Goal: Task Accomplishment & Management: Manage account settings

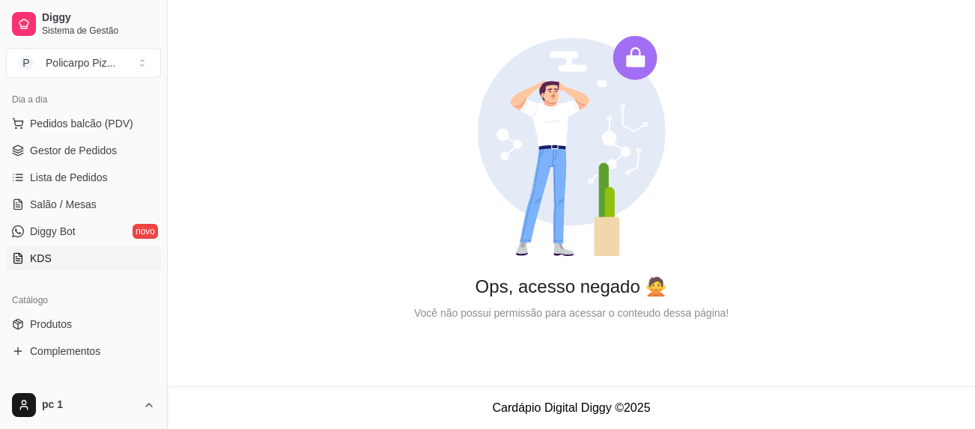
scroll to position [75, 0]
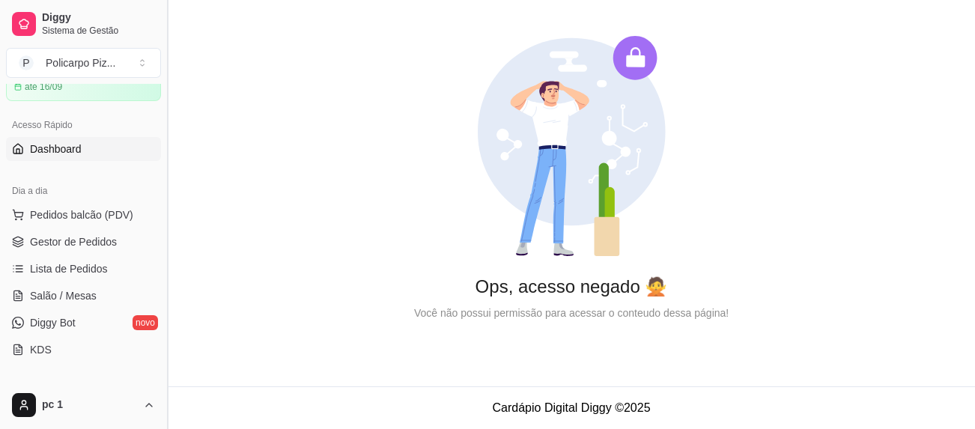
click at [161, 195] on button "Toggle Sidebar" at bounding box center [167, 214] width 12 height 429
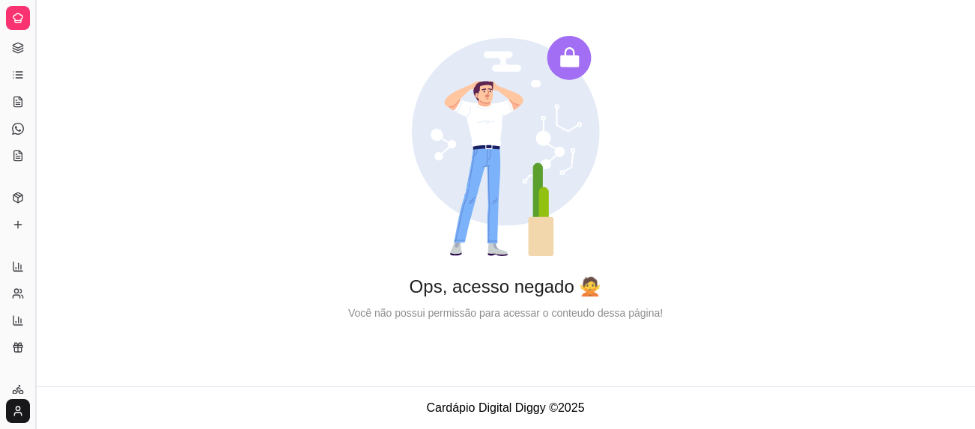
scroll to position [0, 0]
click at [12, 13] on icon at bounding box center [18, 18] width 12 height 12
drag, startPoint x: 22, startPoint y: 85, endPoint x: 42, endPoint y: 81, distance: 20.6
click at [42, 81] on div "Diggy Sistema de Gestão P Policarpo Piz ... Loja aberta Período gratuito até 16…" at bounding box center [487, 214] width 975 height 429
click at [37, 81] on button "Toggle Sidebar" at bounding box center [35, 214] width 12 height 429
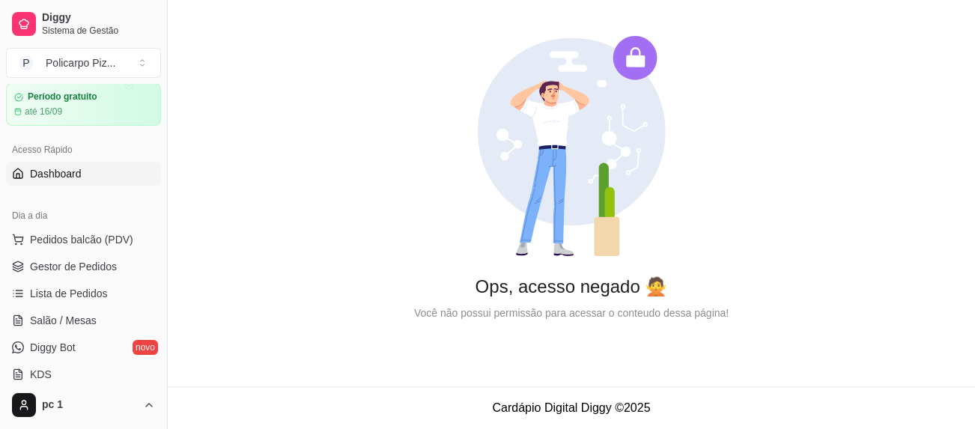
scroll to position [75, 0]
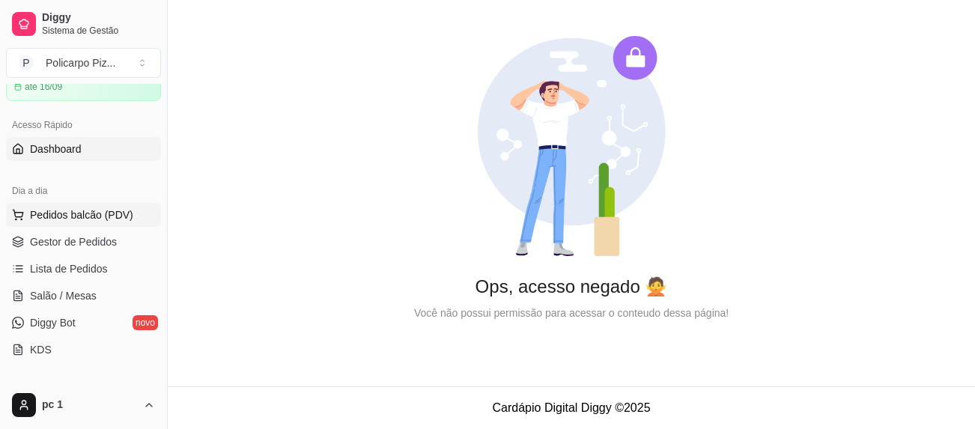
click at [106, 211] on span "Pedidos balcão (PDV)" at bounding box center [81, 214] width 103 height 15
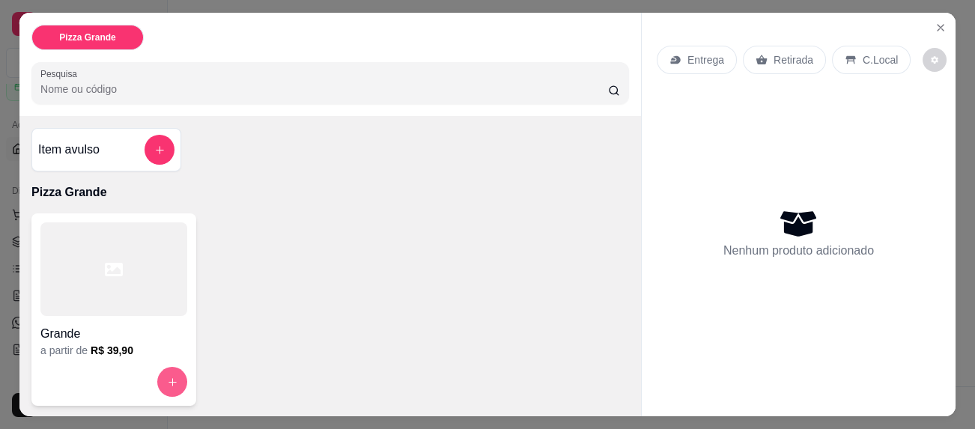
click at [167, 377] on icon "increase-product-quantity" at bounding box center [172, 382] width 11 height 11
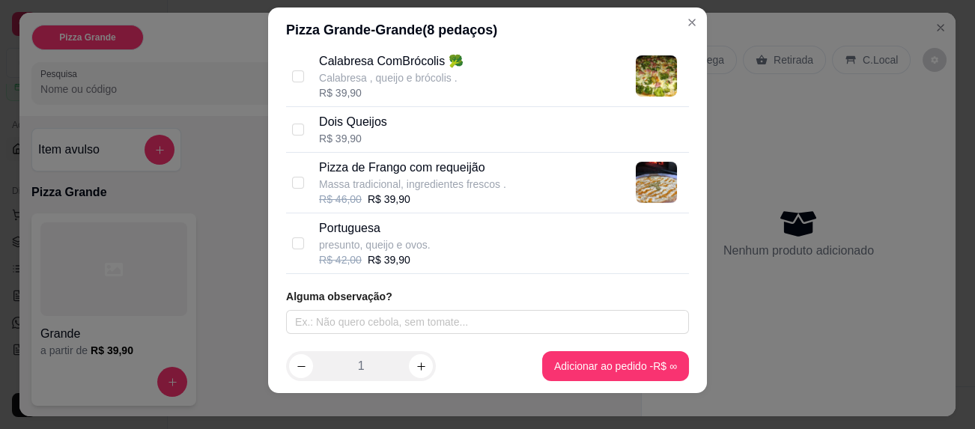
scroll to position [26, 0]
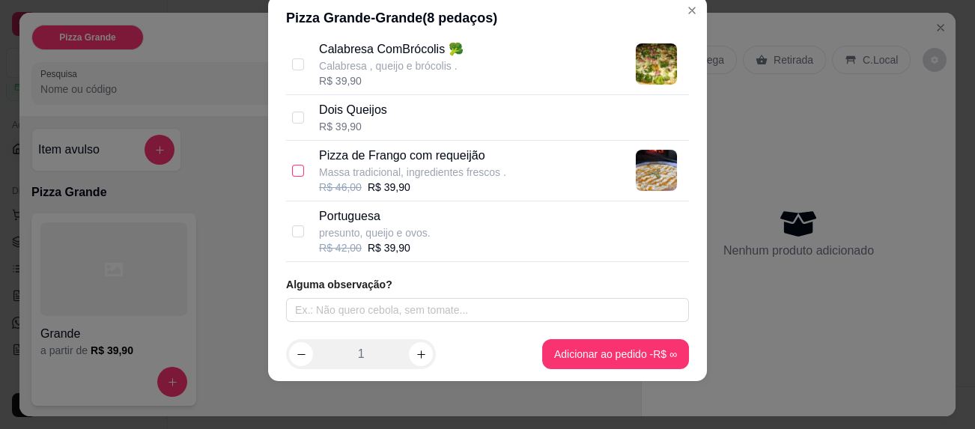
click at [292, 169] on input "checkbox" at bounding box center [298, 171] width 12 height 12
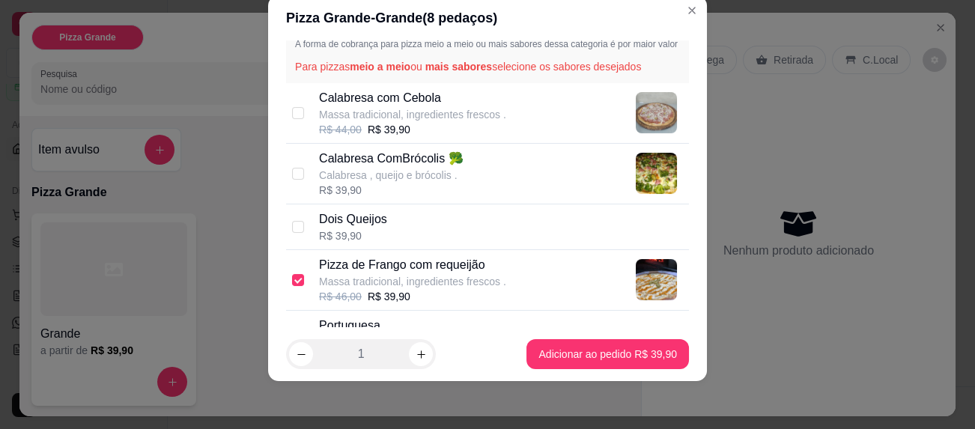
scroll to position [6, 0]
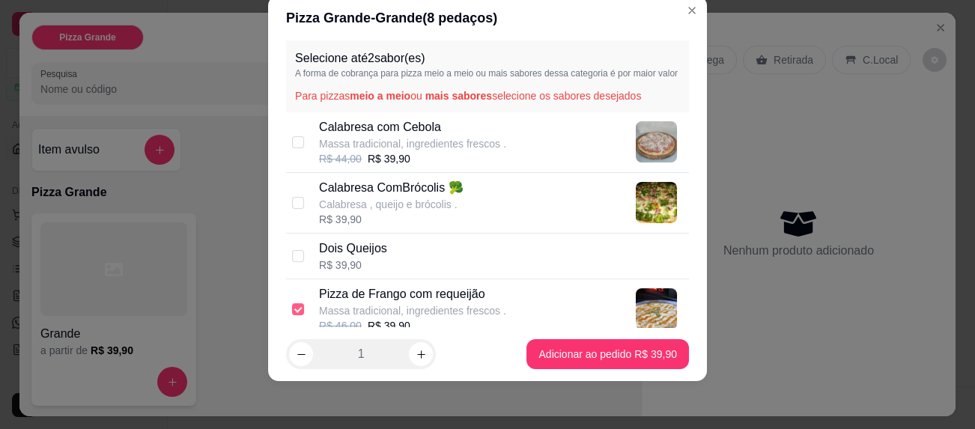
click at [293, 314] on input "checkbox" at bounding box center [298, 309] width 12 height 12
checkbox input "false"
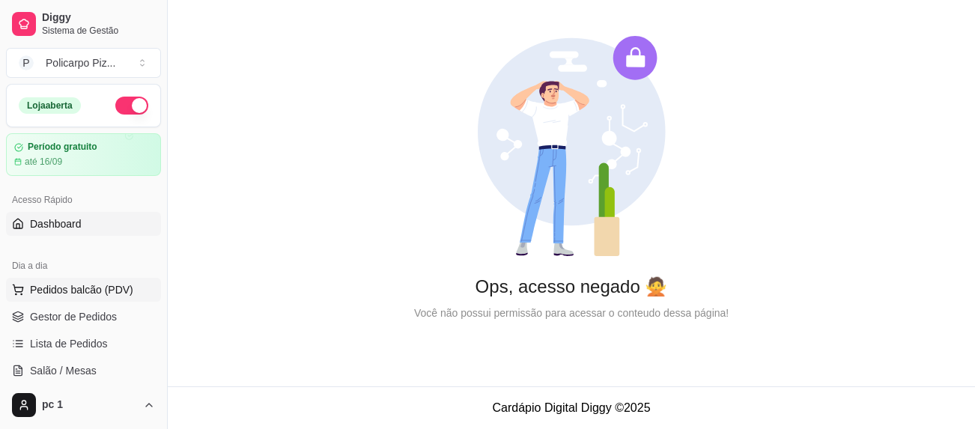
click at [60, 285] on span "Pedidos balcão (PDV)" at bounding box center [81, 289] width 103 height 15
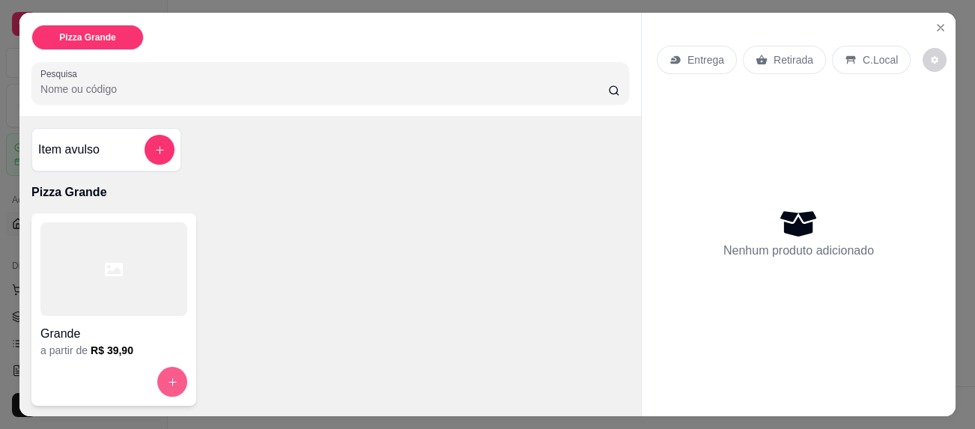
click at [177, 375] on button "increase-product-quantity" at bounding box center [172, 382] width 30 height 30
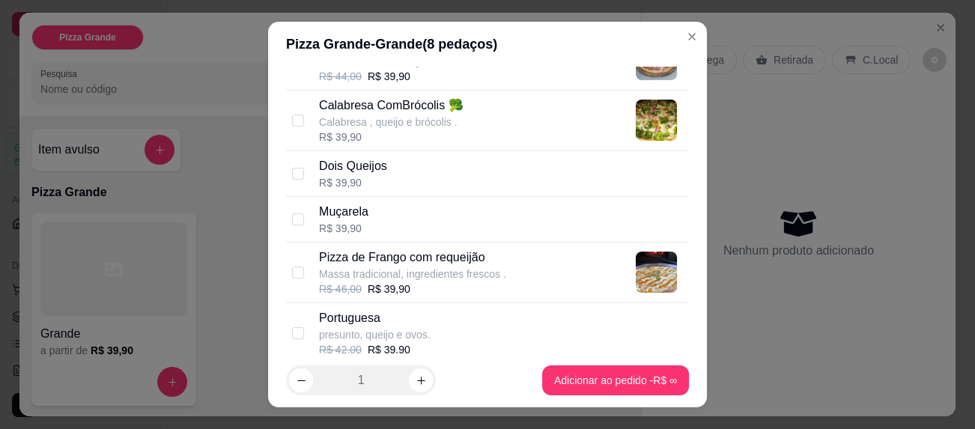
scroll to position [225, 0]
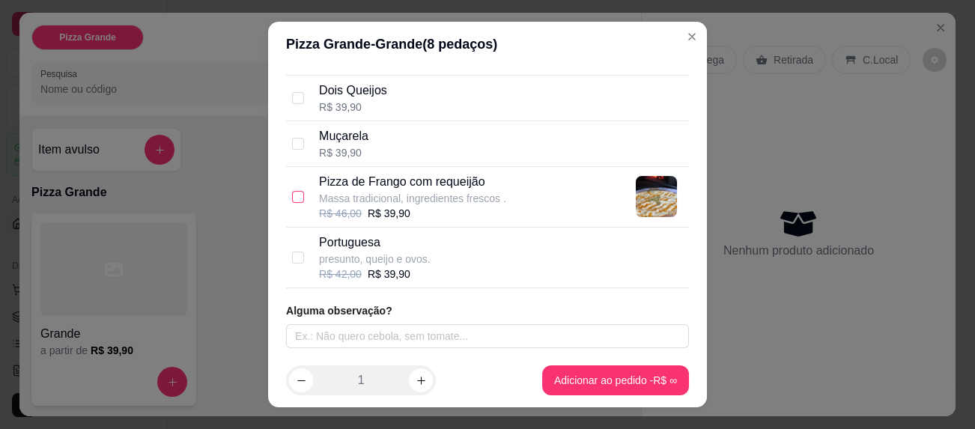
click at [292, 203] on input "checkbox" at bounding box center [298, 197] width 12 height 12
checkbox input "true"
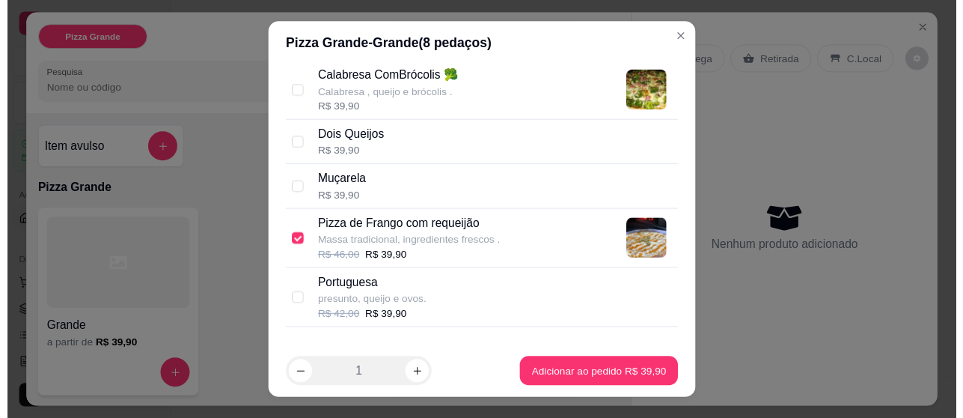
scroll to position [150, 0]
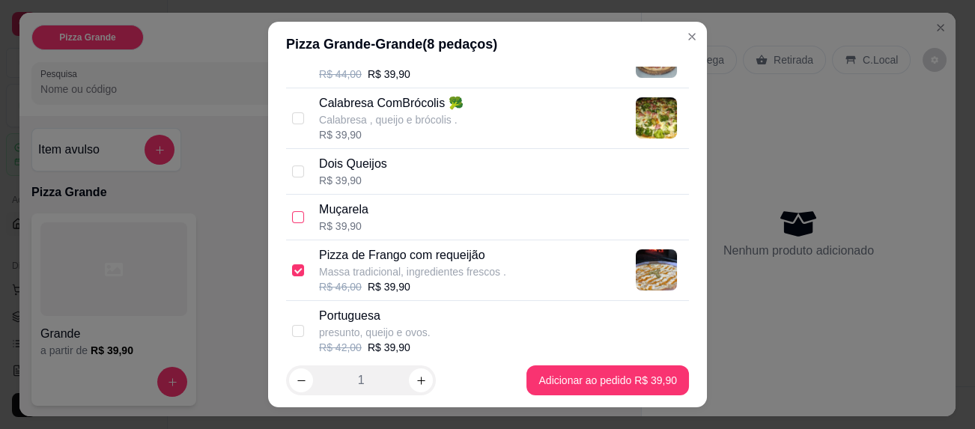
click at [295, 223] on input "checkbox" at bounding box center [298, 217] width 12 height 12
checkbox input "true"
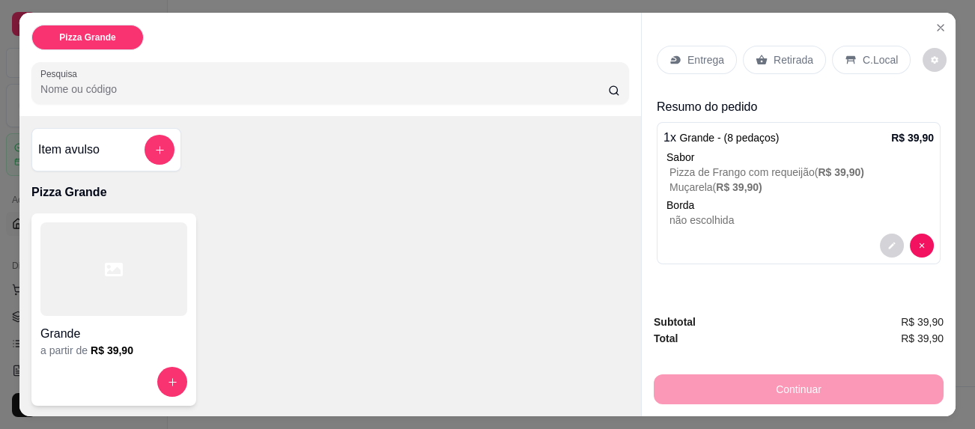
click at [702, 61] on p "Entrega" at bounding box center [705, 59] width 37 height 15
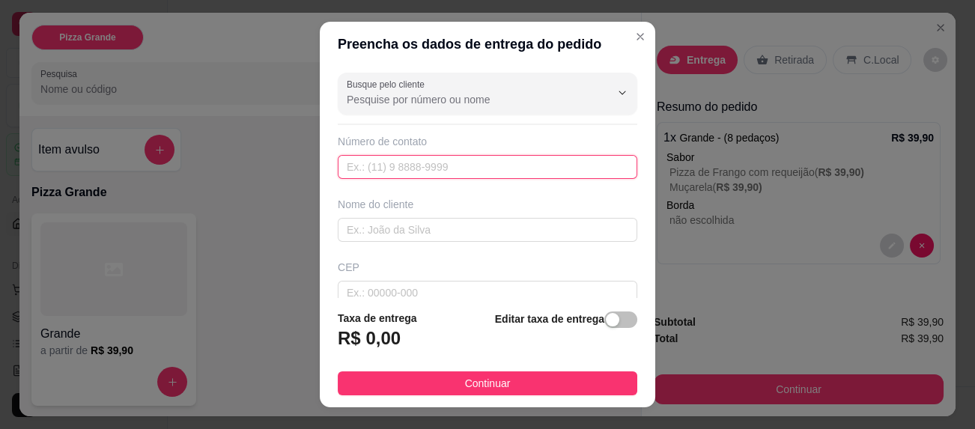
click at [543, 158] on input "text" at bounding box center [487, 167] width 299 height 24
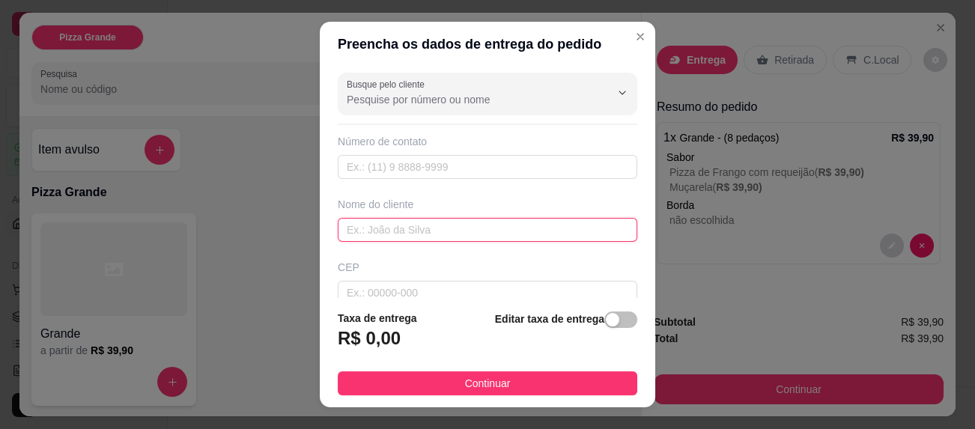
click at [482, 237] on input "text" at bounding box center [487, 230] width 299 height 24
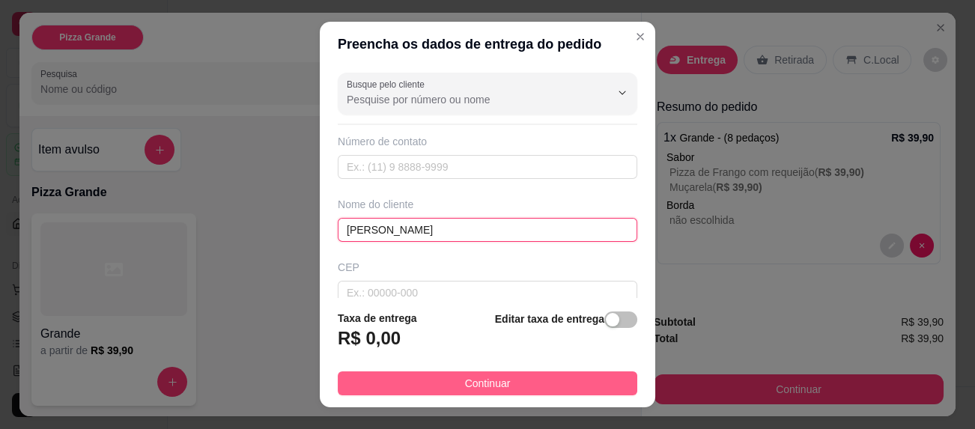
type input "[PERSON_NAME]"
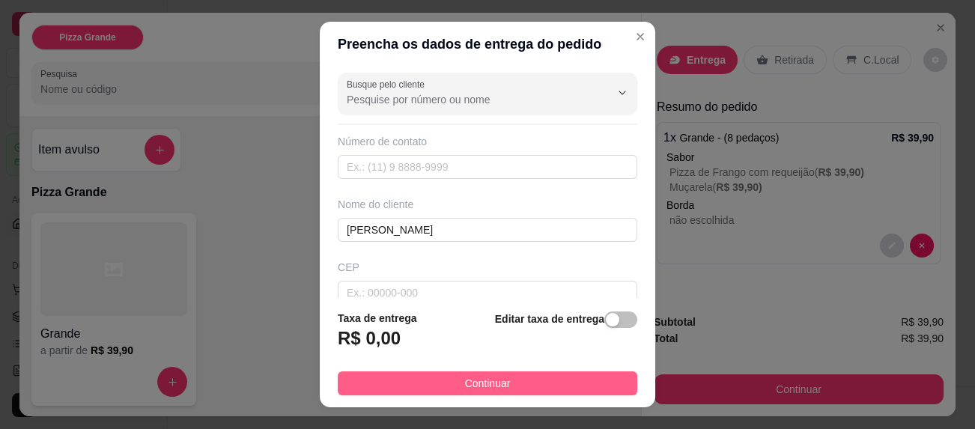
click at [487, 377] on span "Continuar" at bounding box center [488, 383] width 46 height 16
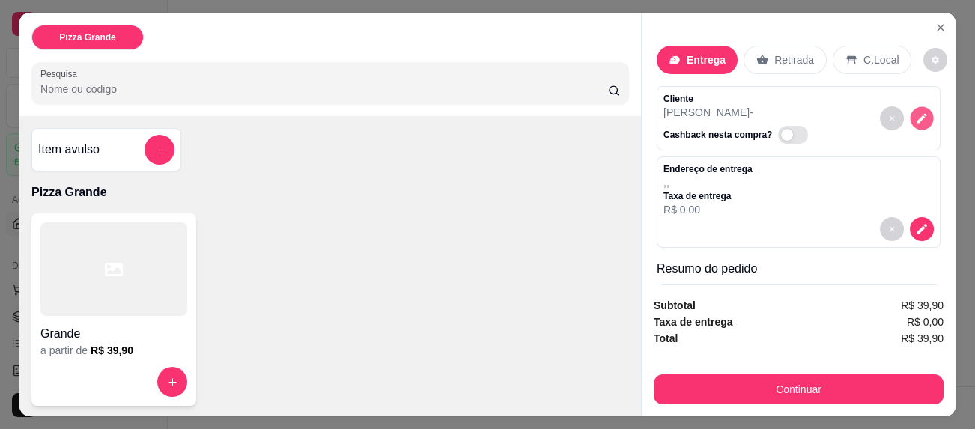
click at [915, 112] on icon "decrease-product-quantity" at bounding box center [921, 118] width 13 height 13
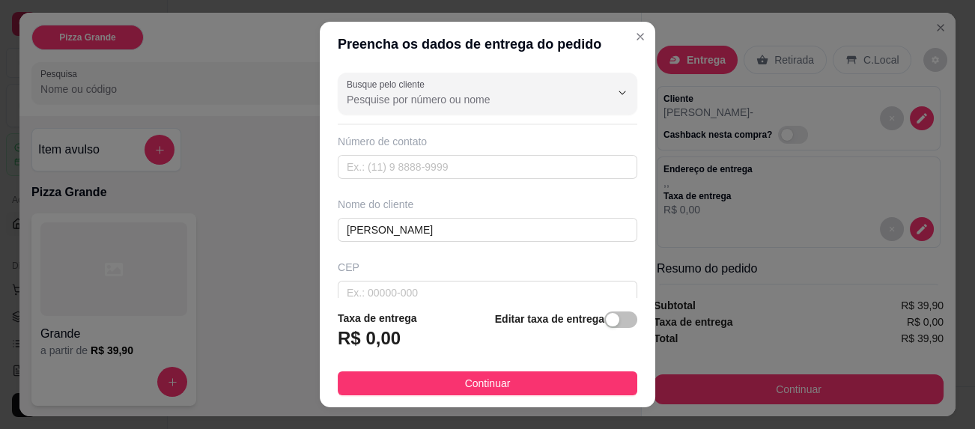
click at [386, 340] on h3 "R$ 0,00" at bounding box center [369, 338] width 63 height 24
click at [365, 343] on h3 "R$ 0,00" at bounding box center [369, 338] width 63 height 24
click at [362, 342] on h3 "R$ 0,00" at bounding box center [369, 338] width 63 height 24
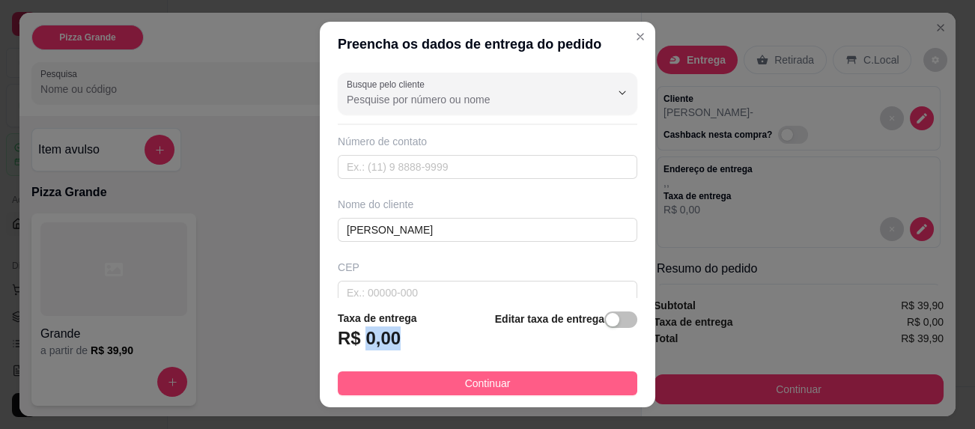
click at [549, 388] on button "Continuar" at bounding box center [487, 383] width 299 height 24
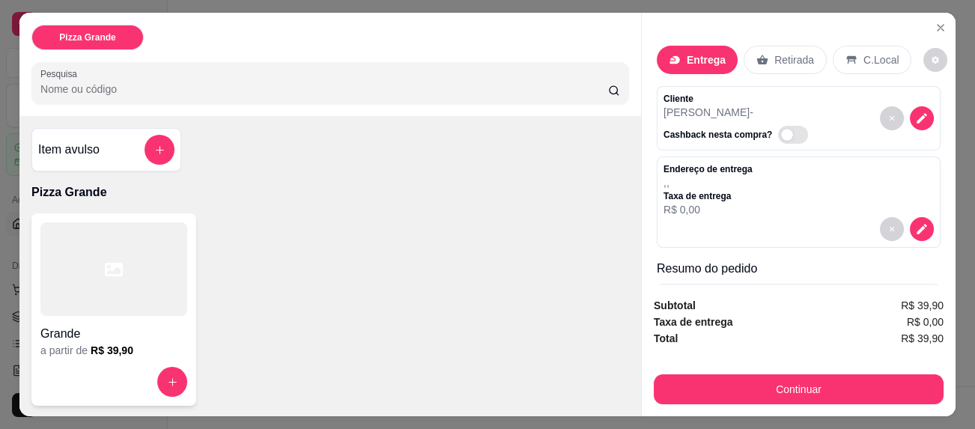
click at [779, 55] on p "Retirada" at bounding box center [794, 59] width 40 height 15
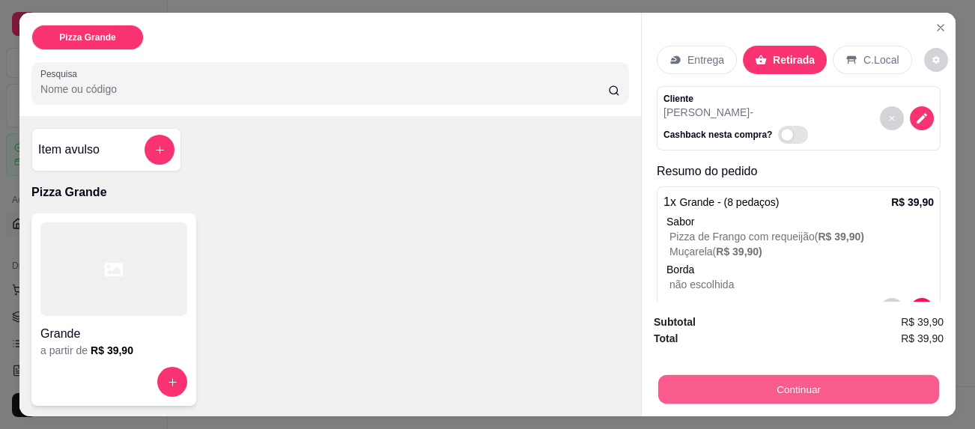
click at [769, 389] on button "Continuar" at bounding box center [798, 388] width 281 height 29
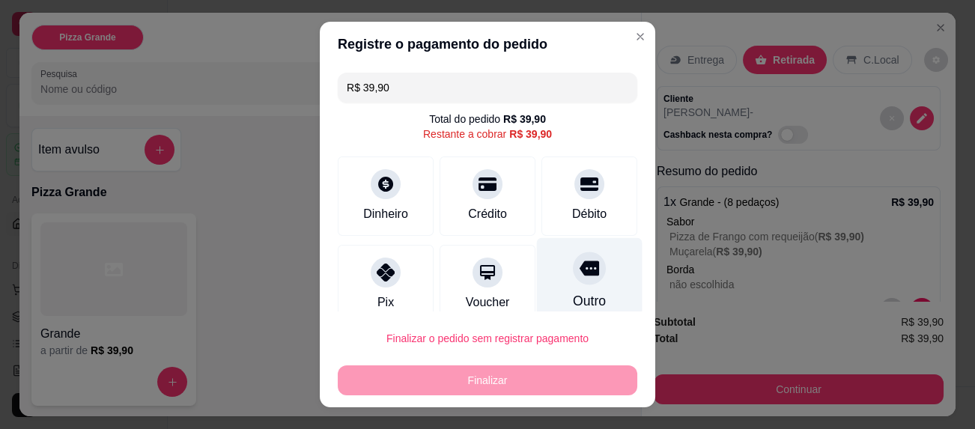
click at [576, 274] on div at bounding box center [589, 268] width 33 height 33
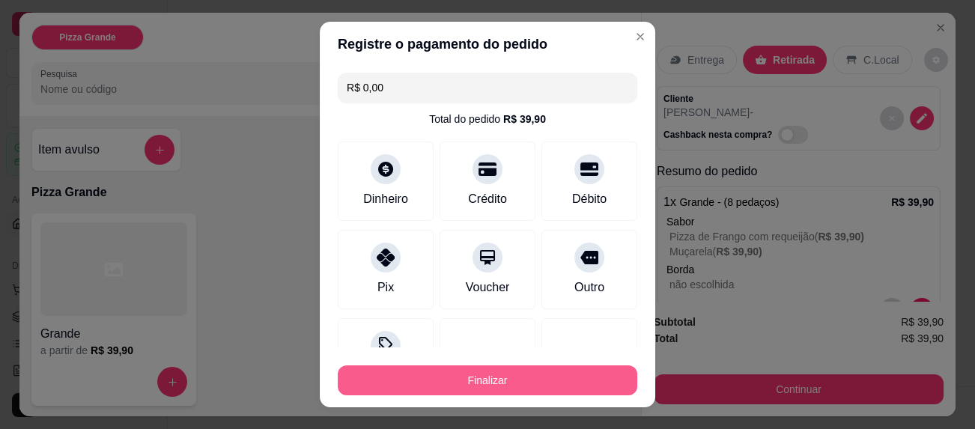
click at [483, 376] on button "Finalizar" at bounding box center [487, 380] width 299 height 30
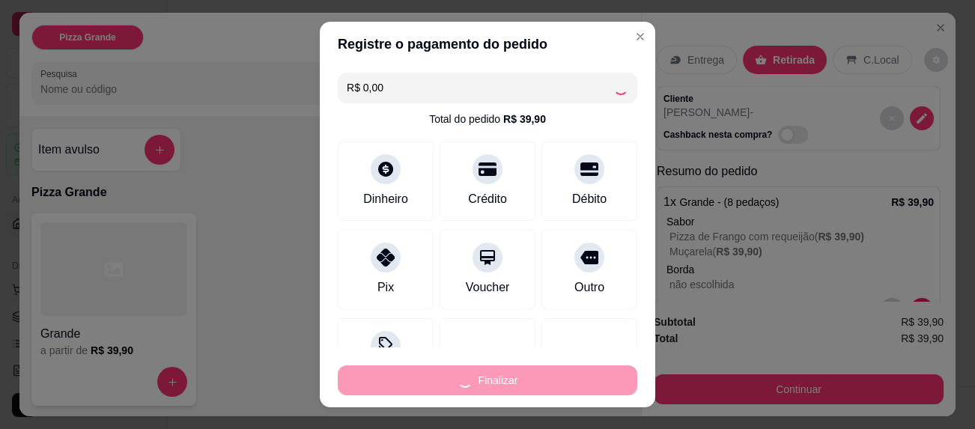
type input "-R$ 39,90"
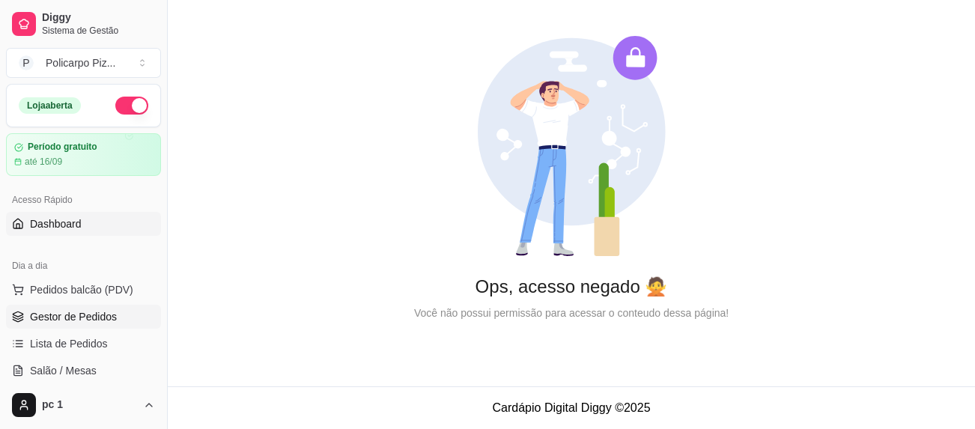
click at [89, 318] on span "Gestor de Pedidos" at bounding box center [73, 316] width 87 height 15
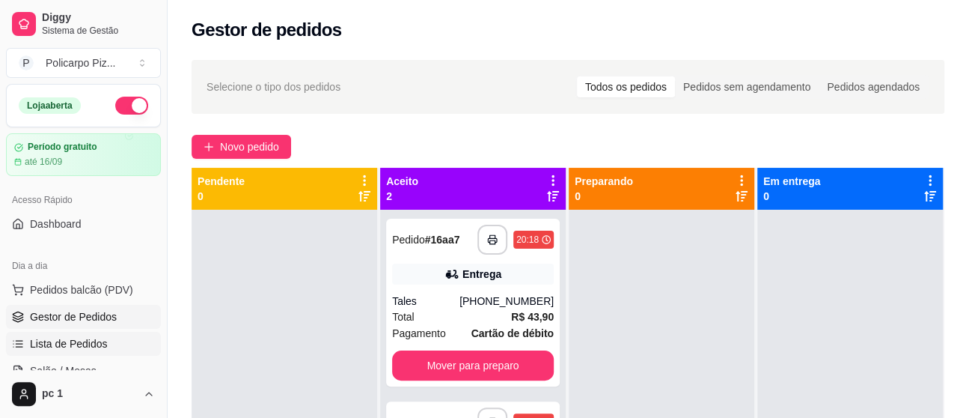
click at [103, 338] on span "Lista de Pedidos" at bounding box center [69, 343] width 78 height 15
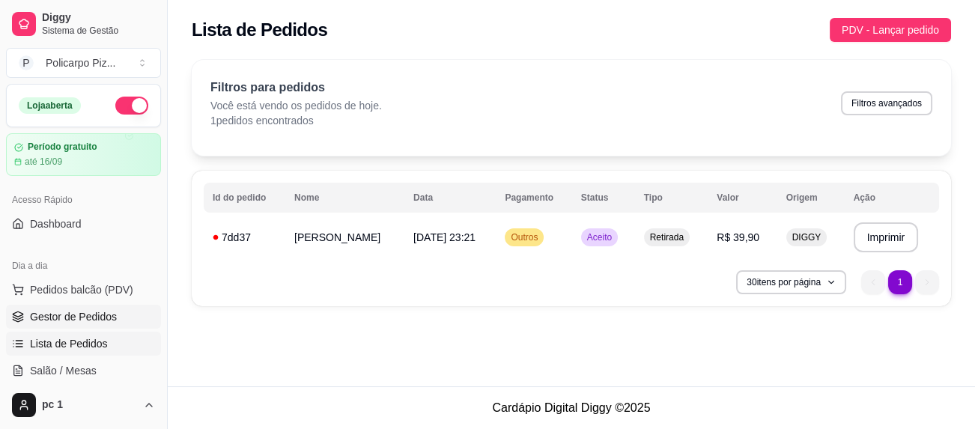
click at [100, 319] on span "Gestor de Pedidos" at bounding box center [73, 316] width 87 height 15
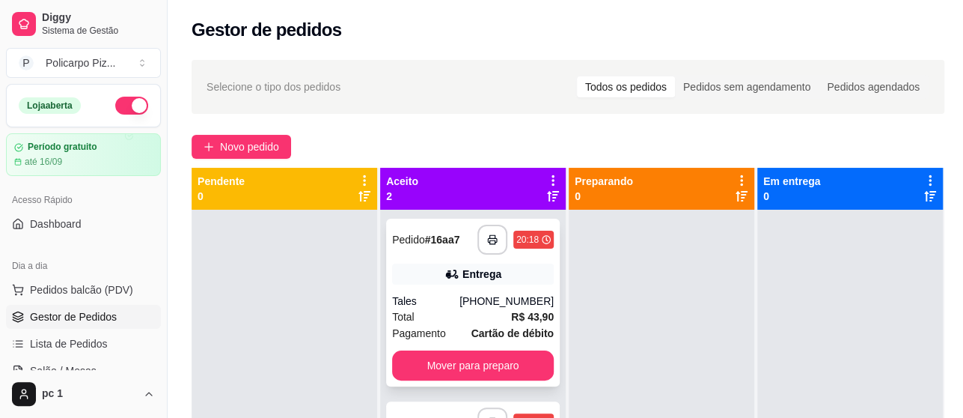
click at [446, 309] on div "Total R$ 43,90" at bounding box center [473, 316] width 162 height 16
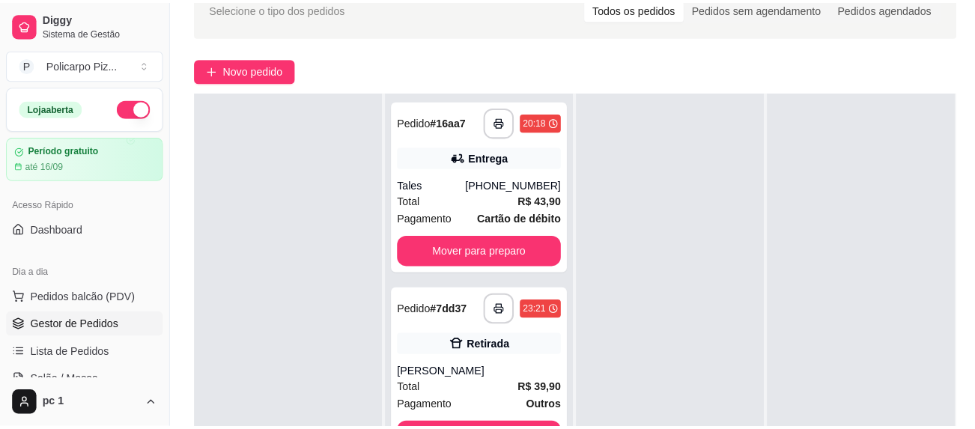
scroll to position [150, 0]
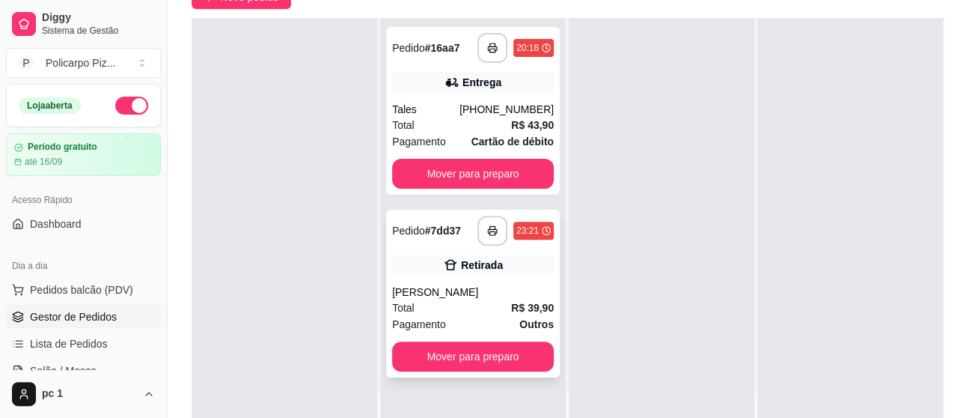
click at [508, 284] on div "[PERSON_NAME]" at bounding box center [473, 291] width 162 height 15
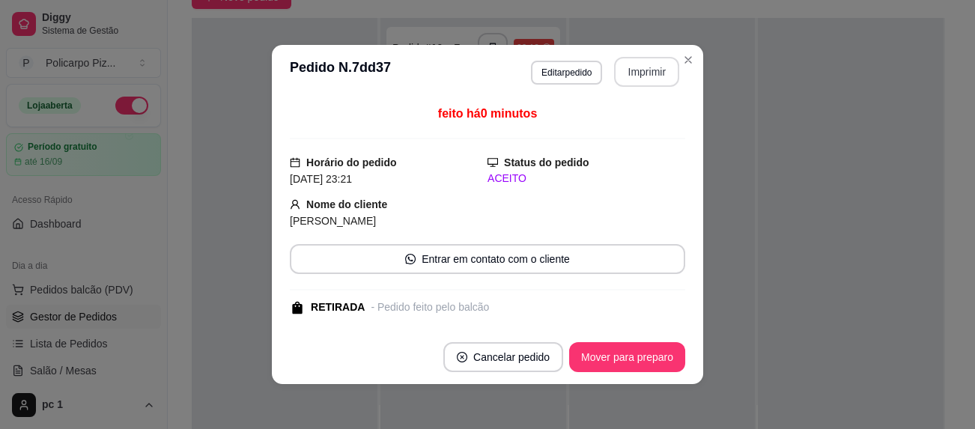
click at [638, 70] on button "Imprimir" at bounding box center [646, 72] width 65 height 30
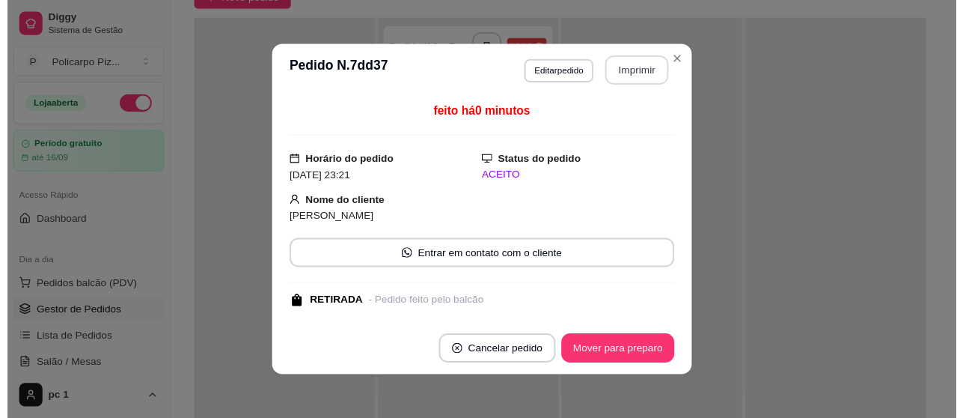
scroll to position [0, 0]
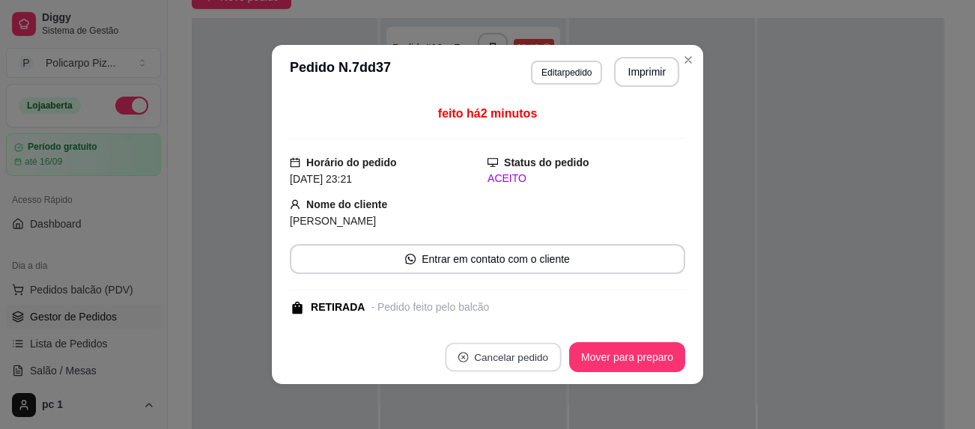
click at [535, 364] on button "Cancelar pedido" at bounding box center [503, 357] width 116 height 29
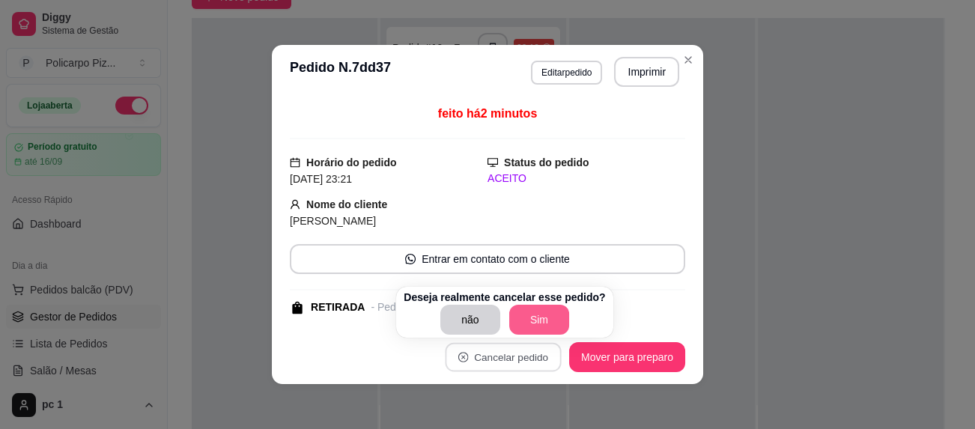
click at [511, 314] on button "Sim" at bounding box center [539, 320] width 60 height 30
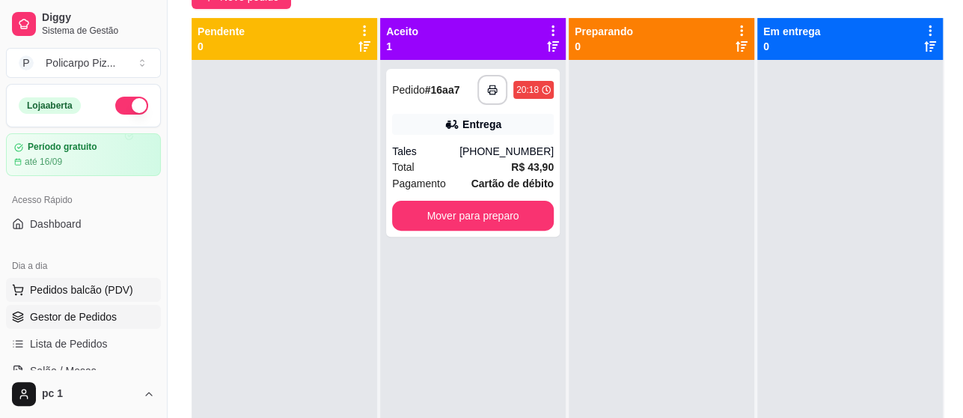
click at [88, 290] on span "Pedidos balcão (PDV)" at bounding box center [81, 289] width 103 height 15
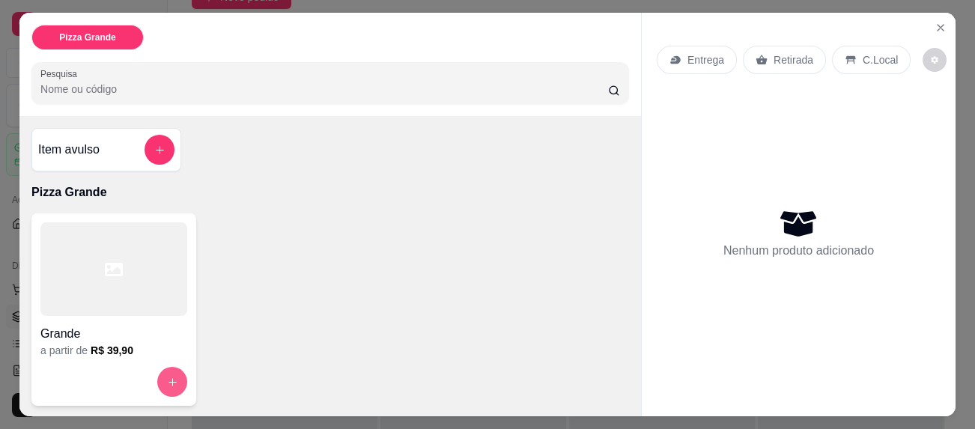
click at [157, 380] on button "increase-product-quantity" at bounding box center [172, 382] width 30 height 30
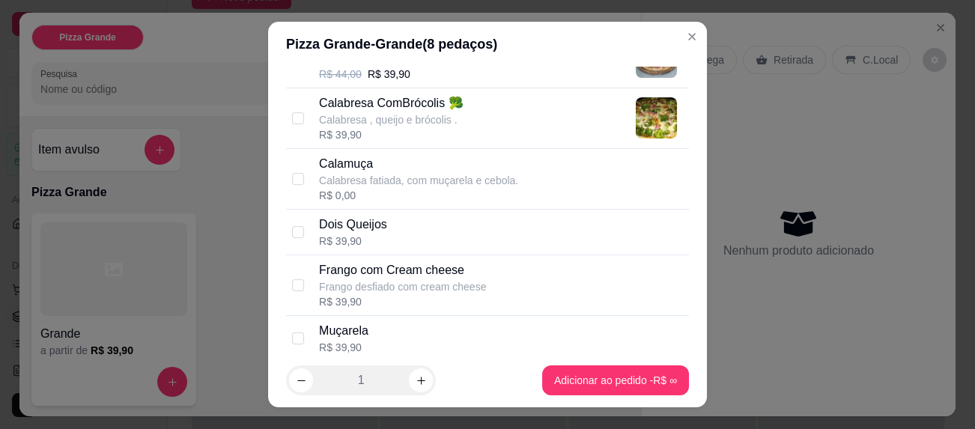
scroll to position [225, 0]
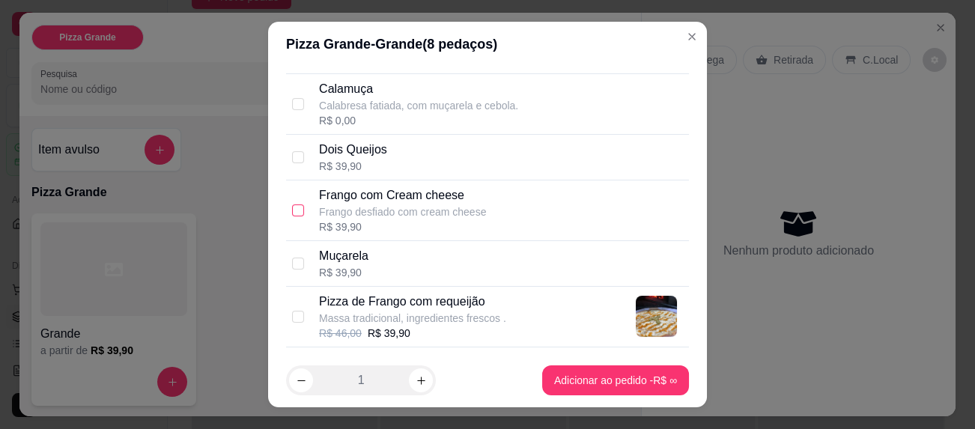
click at [296, 216] on input "checkbox" at bounding box center [298, 210] width 12 height 12
checkbox input "true"
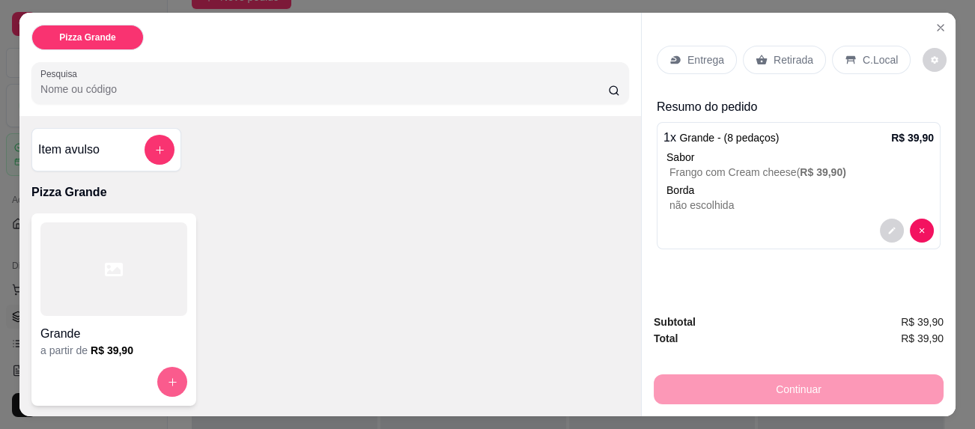
click at [169, 389] on button "increase-product-quantity" at bounding box center [172, 382] width 30 height 30
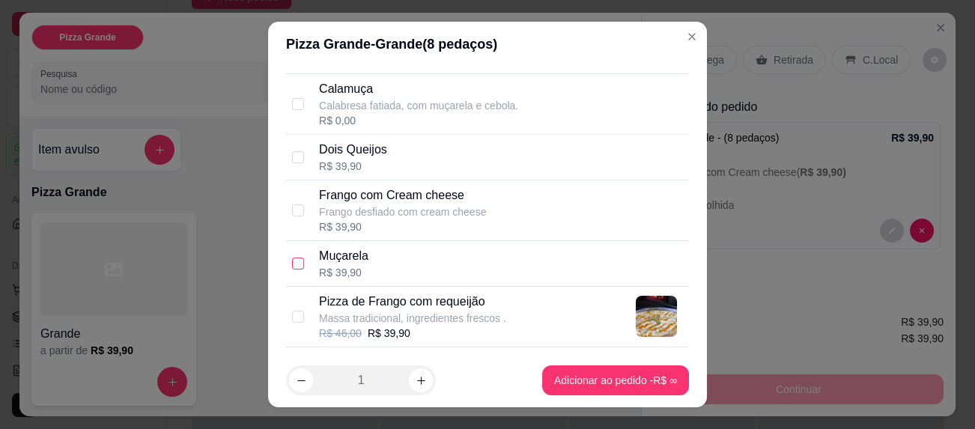
click at [292, 270] on input "checkbox" at bounding box center [298, 264] width 12 height 12
checkbox input "true"
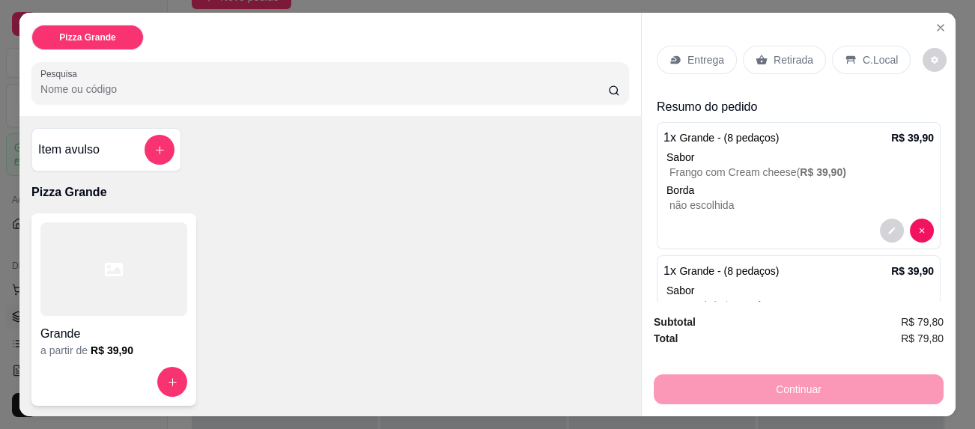
click at [759, 61] on div "Retirada" at bounding box center [784, 60] width 83 height 28
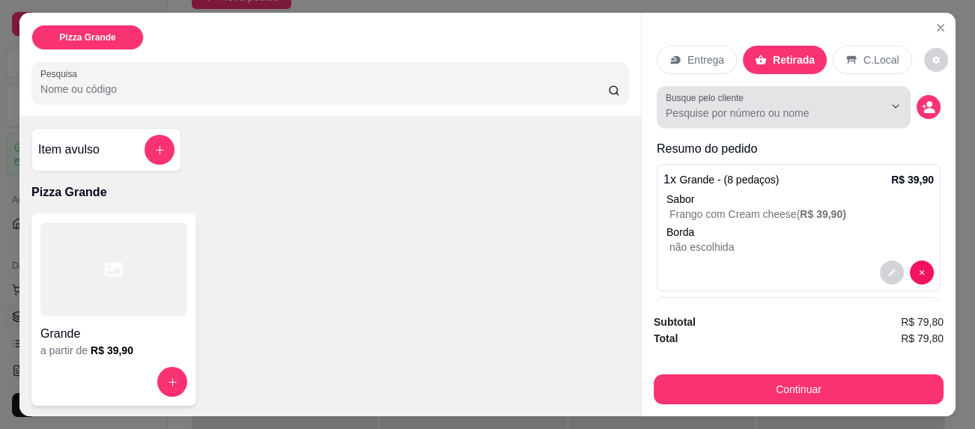
click at [698, 106] on input "Busque pelo cliente" at bounding box center [763, 113] width 194 height 15
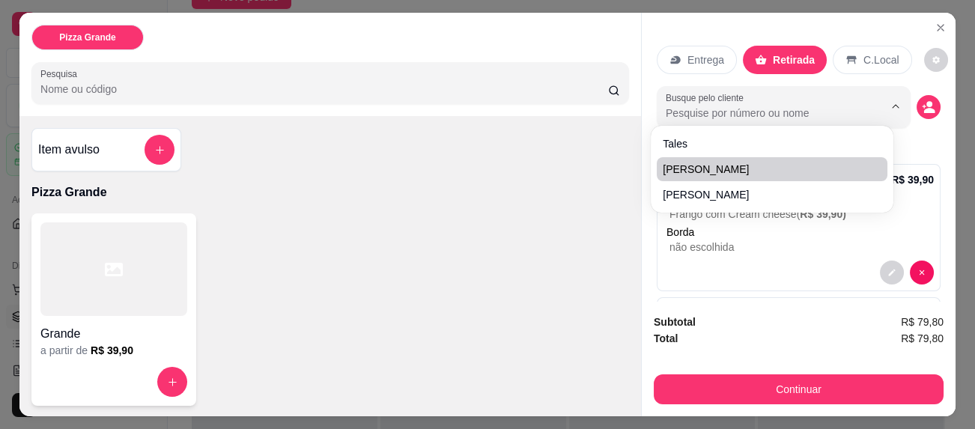
click at [567, 203] on div "Item avulso Pizza Grande Grande a partir de R$ 39,90" at bounding box center [329, 266] width 621 height 300
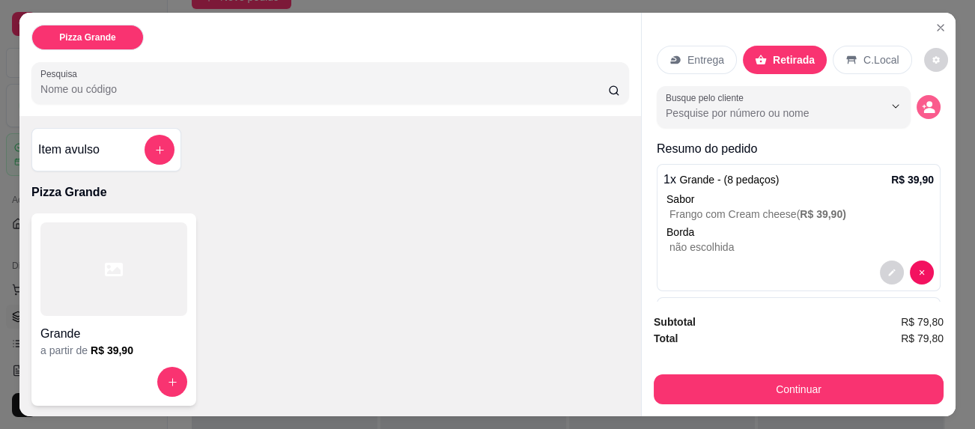
click at [922, 100] on icon "decrease-product-quantity" at bounding box center [928, 106] width 13 height 13
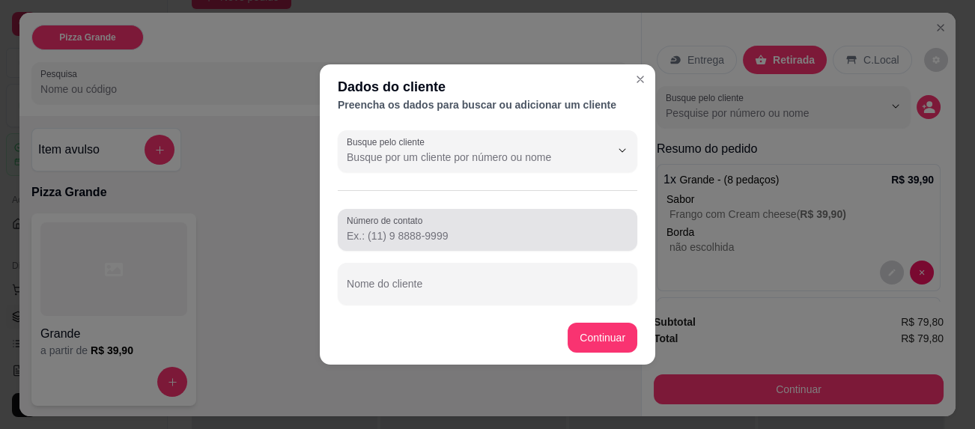
click at [514, 236] on input "Número de contato" at bounding box center [487, 235] width 281 height 15
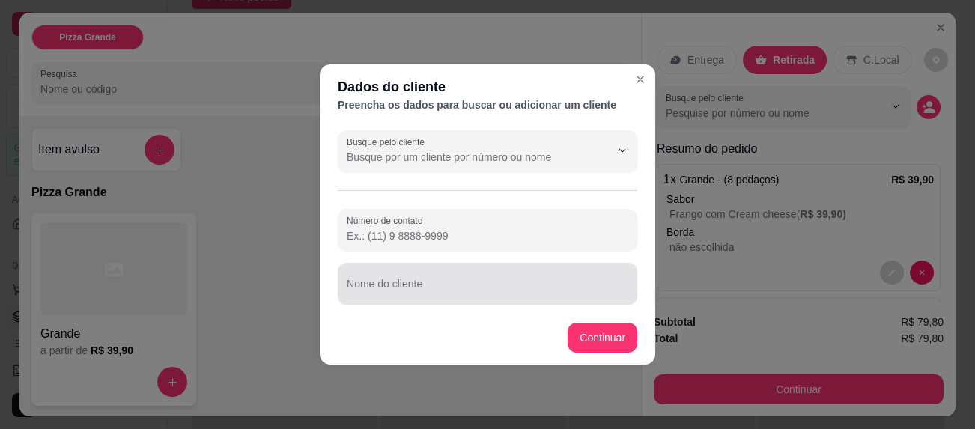
click at [517, 275] on div at bounding box center [487, 284] width 281 height 30
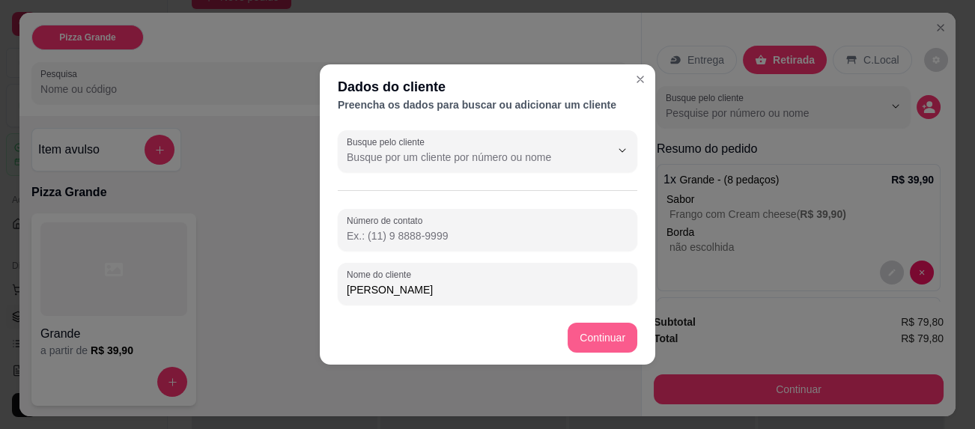
type input "[PERSON_NAME]"
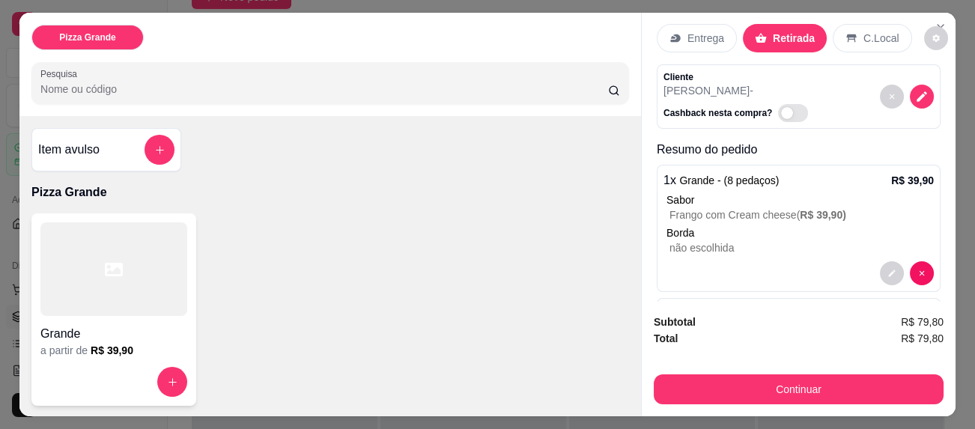
scroll to position [16, 0]
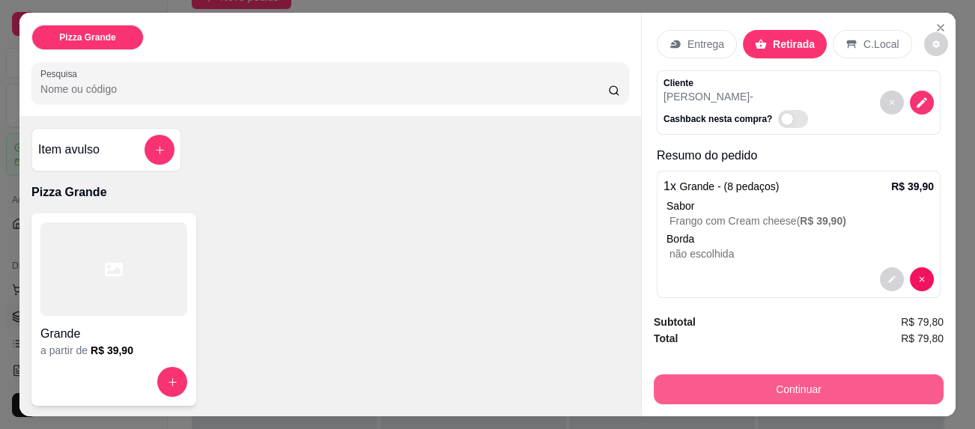
click at [782, 374] on button "Continuar" at bounding box center [799, 389] width 290 height 30
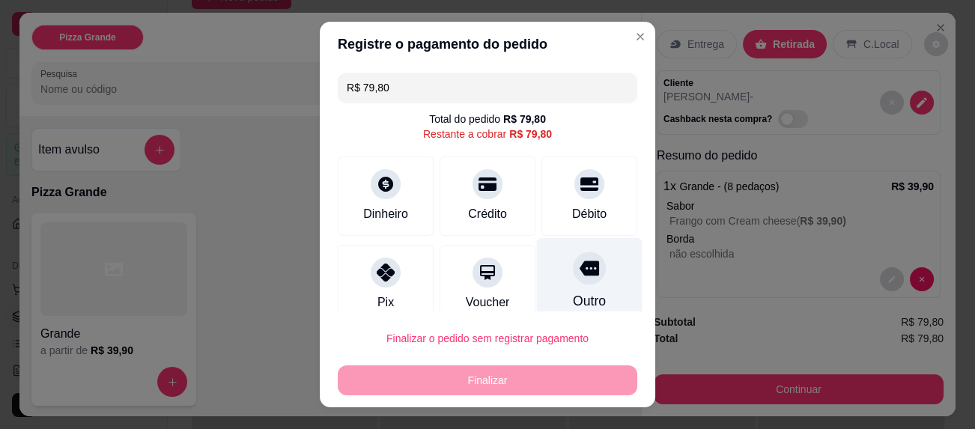
click at [579, 268] on icon at bounding box center [588, 268] width 19 height 15
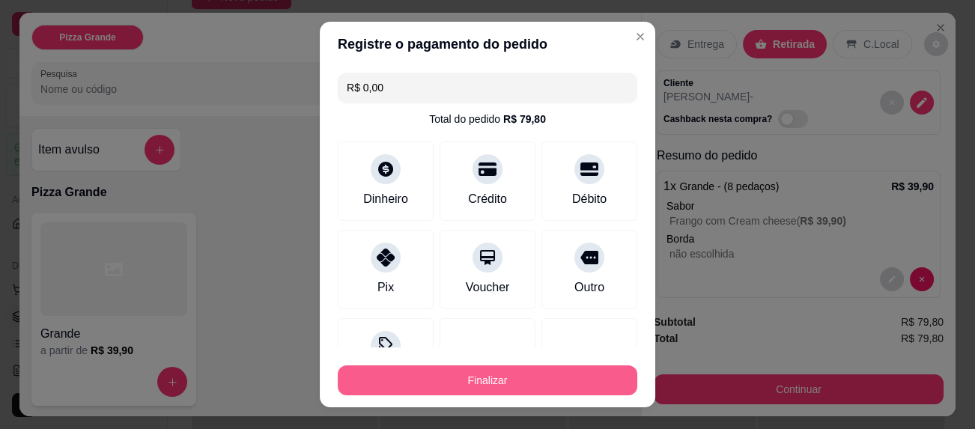
click at [567, 369] on button "Finalizar" at bounding box center [487, 380] width 299 height 30
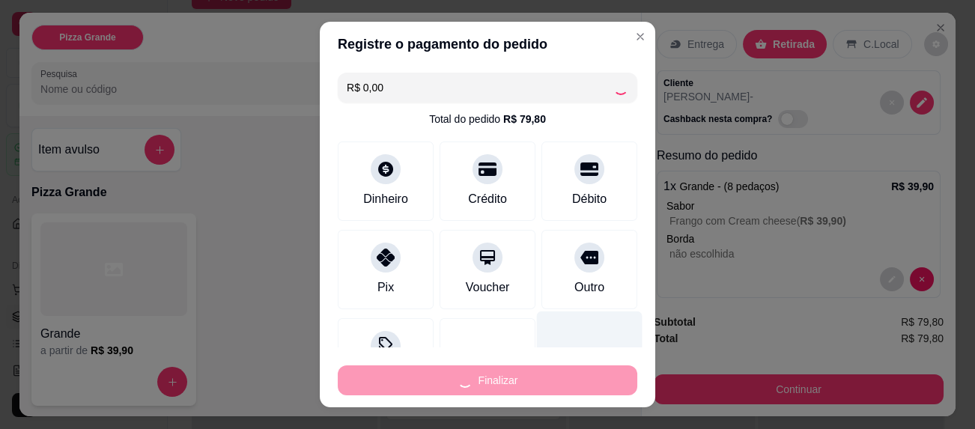
type input "-R$ 79,80"
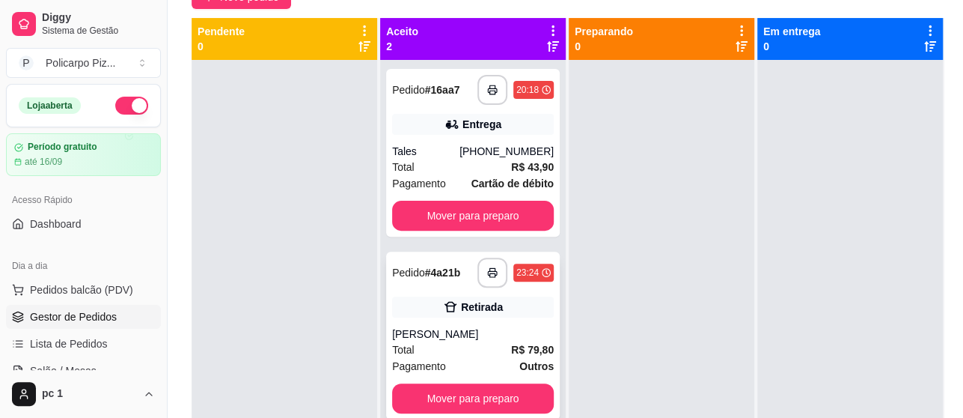
click at [492, 329] on div "[PERSON_NAME]" at bounding box center [473, 333] width 162 height 15
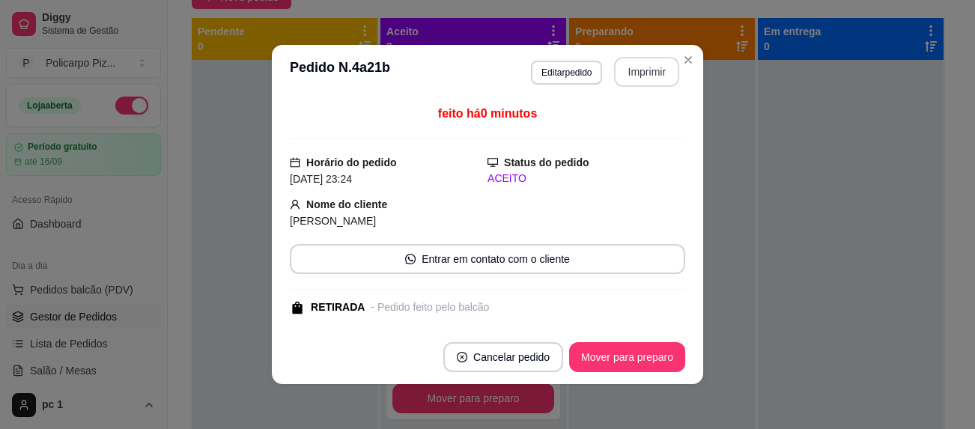
click at [653, 64] on button "Imprimir" at bounding box center [646, 72] width 65 height 30
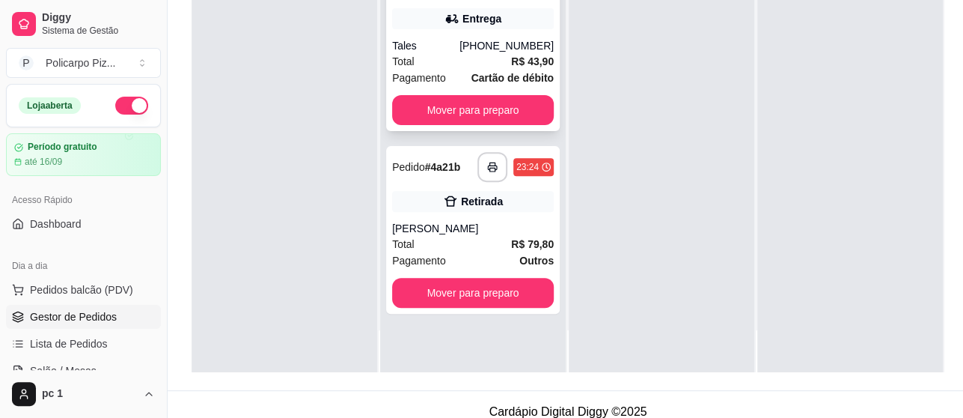
scroll to position [240, 0]
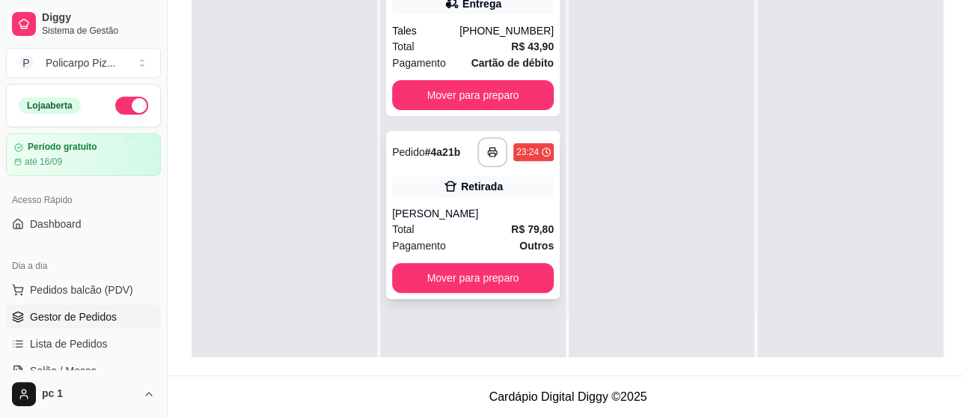
click at [422, 177] on div "Retirada" at bounding box center [473, 186] width 162 height 21
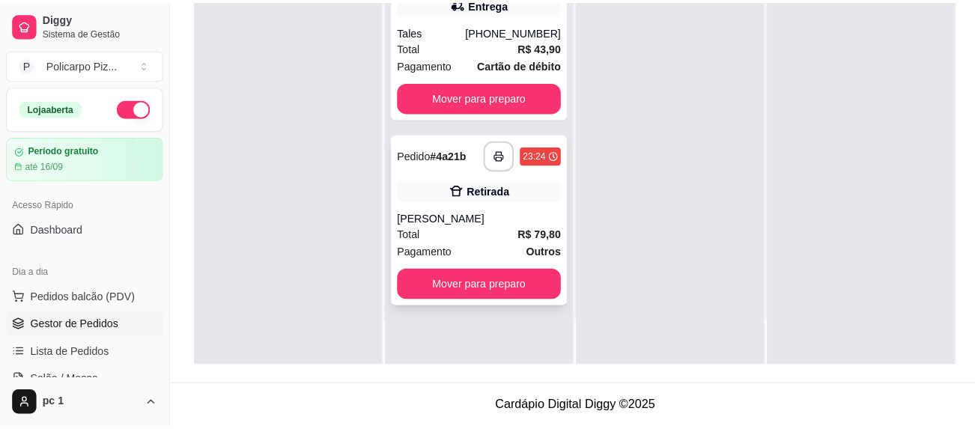
scroll to position [228, 0]
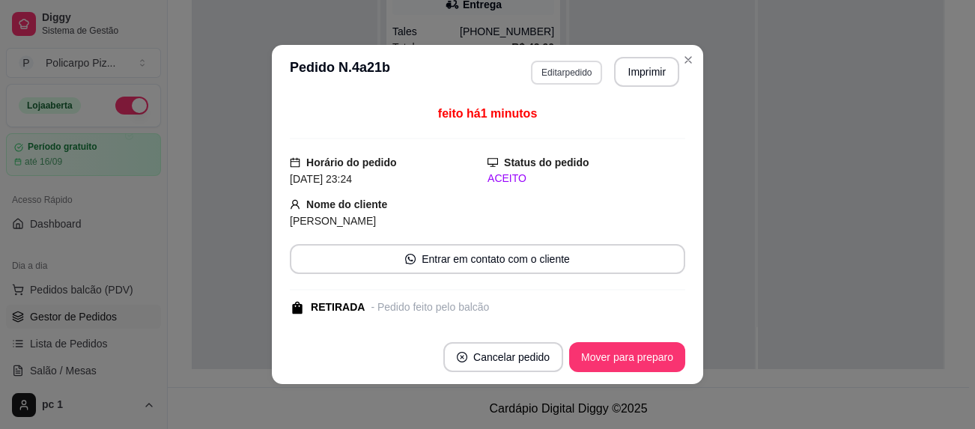
click at [549, 69] on button "Editar pedido" at bounding box center [566, 73] width 71 height 24
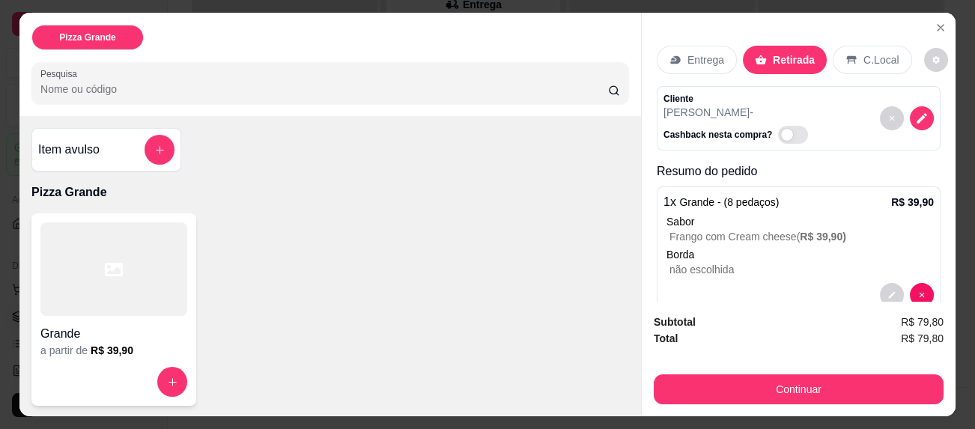
scroll to position [1, 0]
click at [50, 152] on div "Item avulso" at bounding box center [106, 149] width 136 height 30
click at [83, 144] on h4 "Item avulso" at bounding box center [68, 149] width 61 height 18
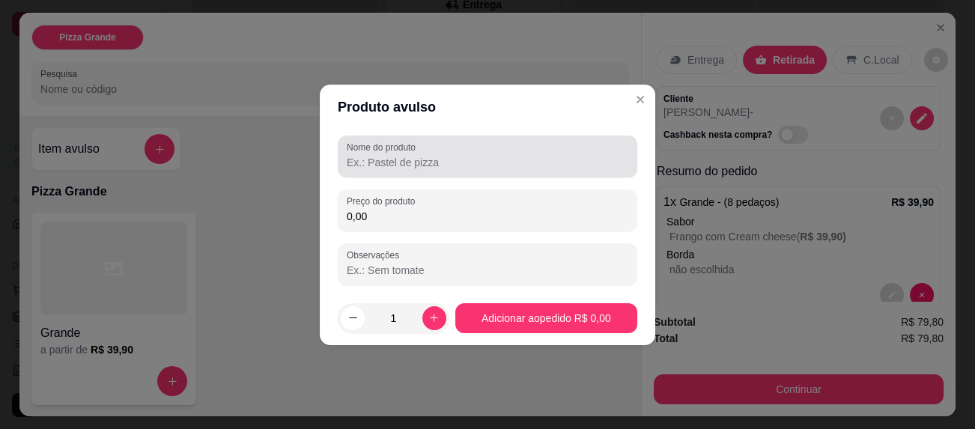
click at [400, 164] on input "Nome do produto" at bounding box center [487, 162] width 281 height 15
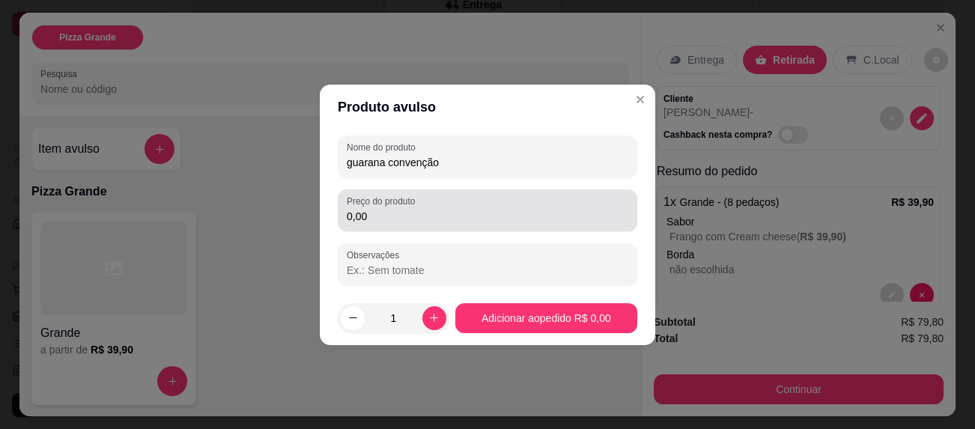
type input "guarana convenção"
click at [351, 216] on input "0,00" at bounding box center [487, 216] width 281 height 15
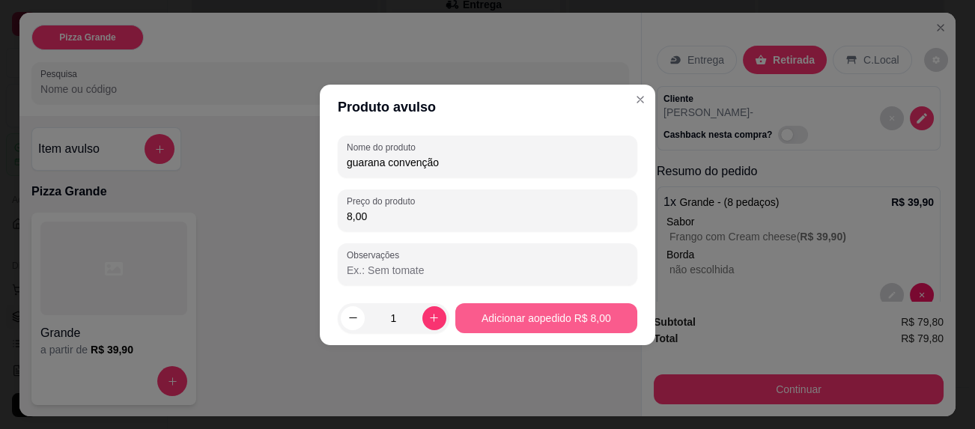
type input "8,00"
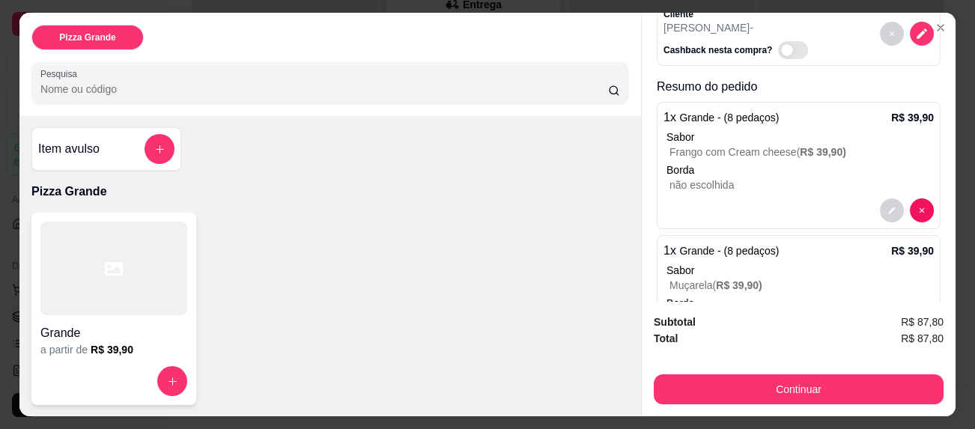
scroll to position [233, 0]
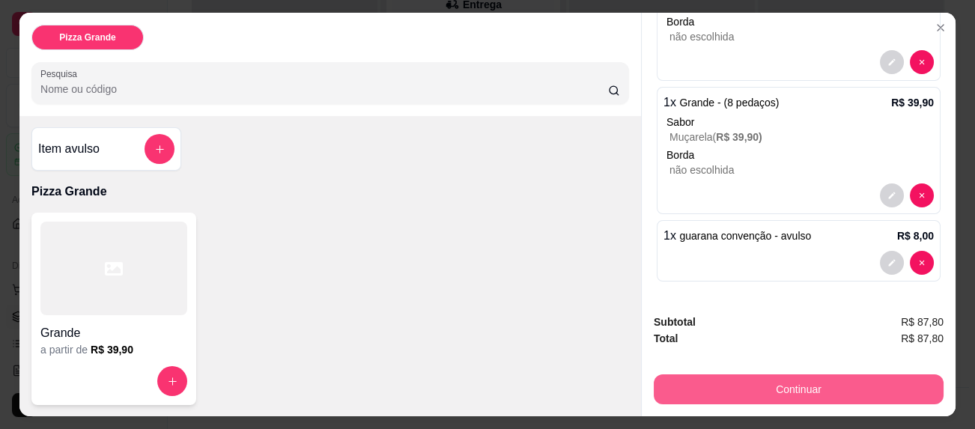
click at [782, 379] on button "Continuar" at bounding box center [799, 389] width 290 height 30
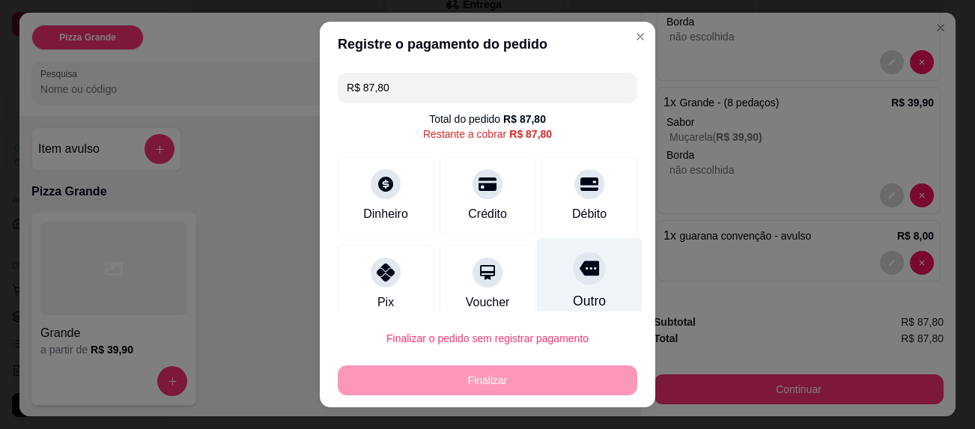
click at [579, 275] on icon at bounding box center [588, 267] width 19 height 19
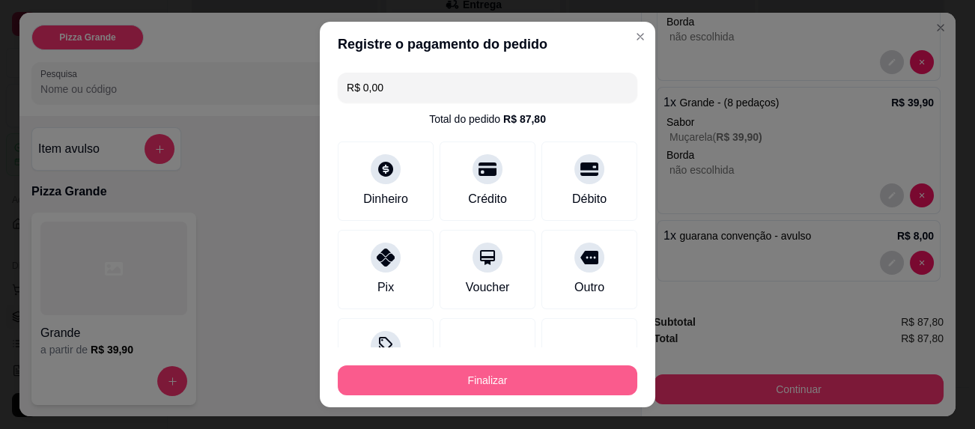
click at [567, 374] on button "Finalizar" at bounding box center [487, 380] width 299 height 30
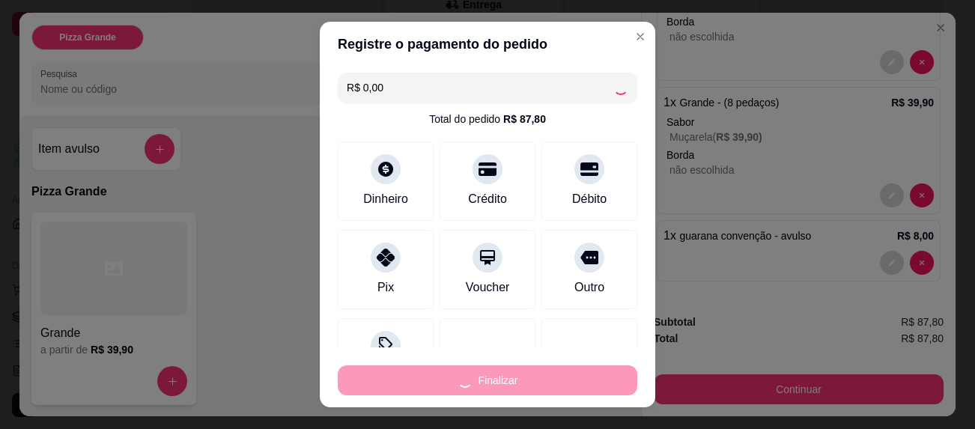
type input "-R$ 87,80"
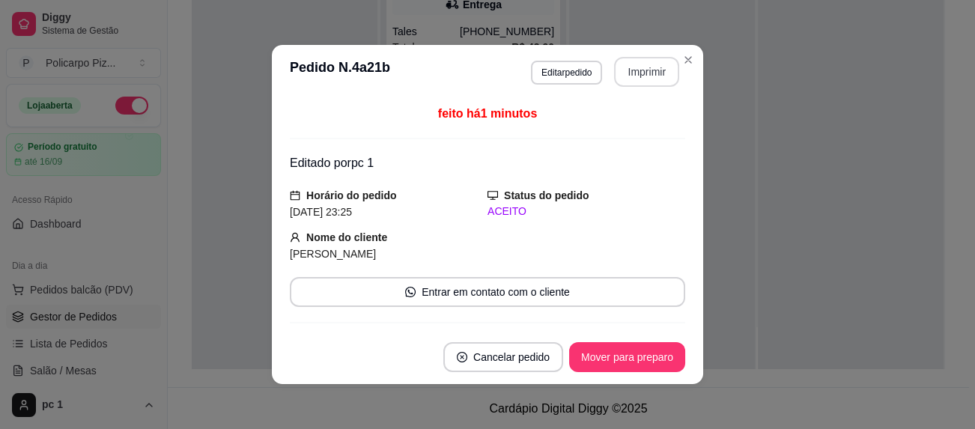
click at [640, 76] on button "Imprimir" at bounding box center [646, 72] width 65 height 30
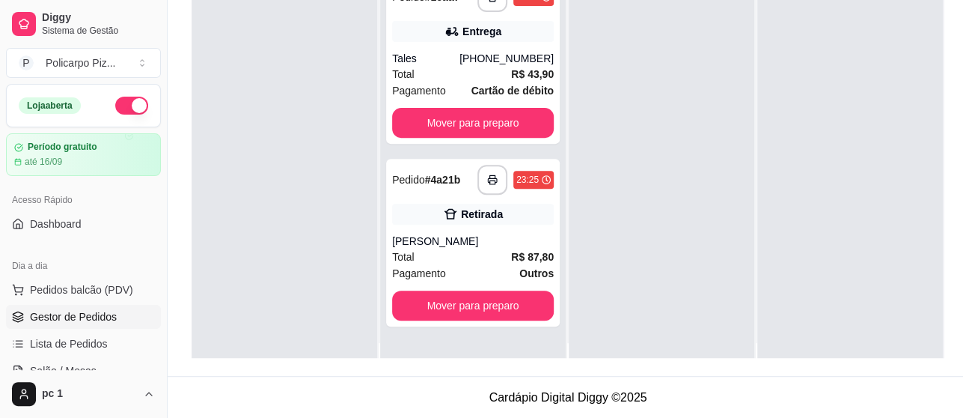
scroll to position [0, 0]
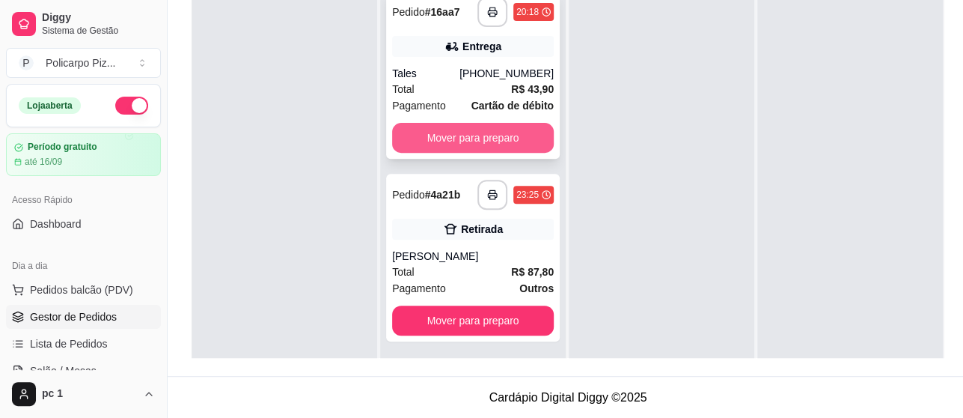
click at [499, 130] on button "Mover para preparo" at bounding box center [473, 138] width 162 height 30
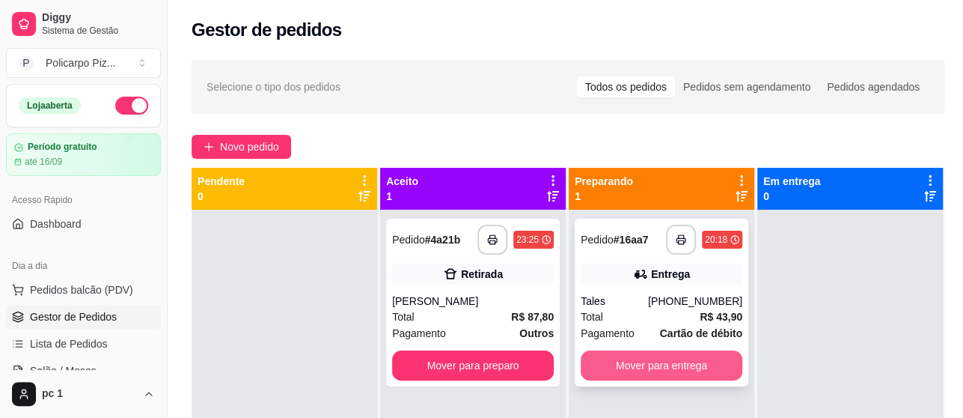
click at [654, 368] on button "Mover para entrega" at bounding box center [662, 365] width 162 height 30
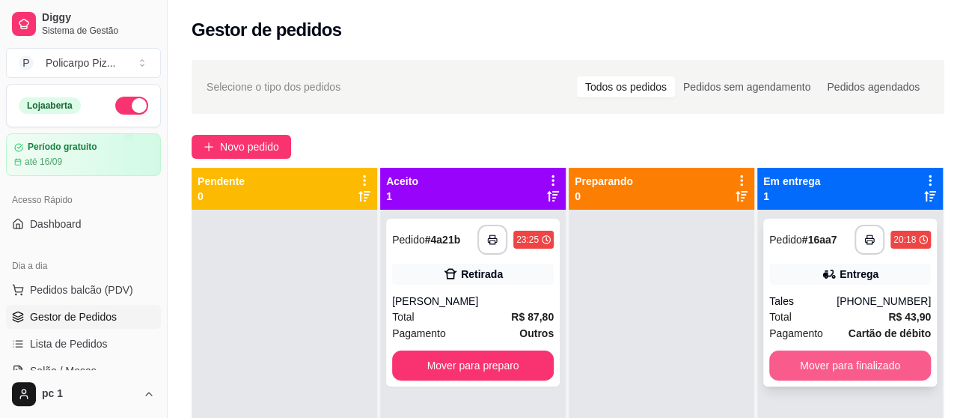
click at [867, 359] on button "Mover para finalizado" at bounding box center [851, 365] width 162 height 30
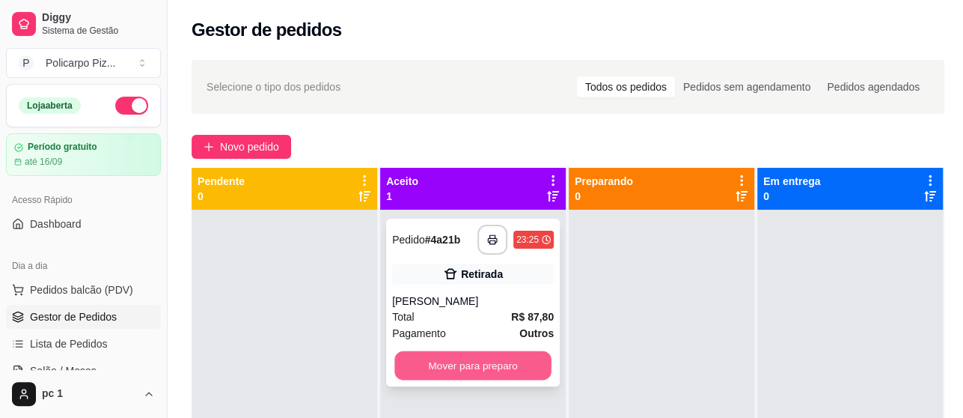
click at [442, 359] on button "Mover para preparo" at bounding box center [473, 365] width 157 height 29
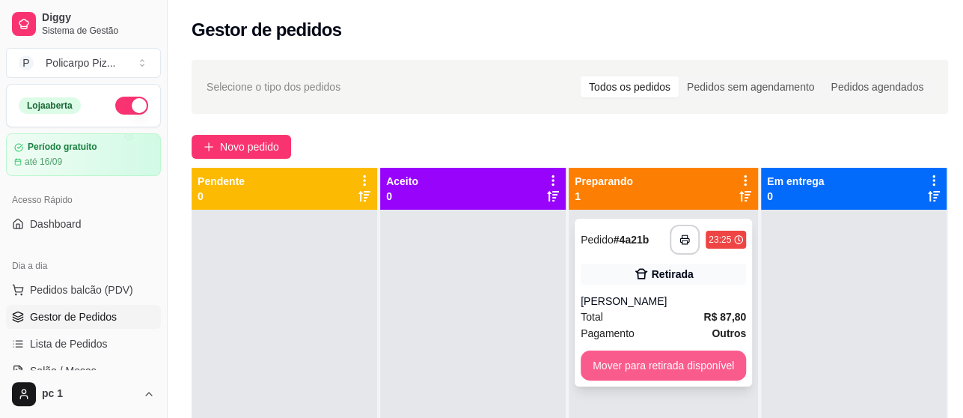
click at [645, 365] on button "Mover para retirada disponível" at bounding box center [663, 365] width 165 height 30
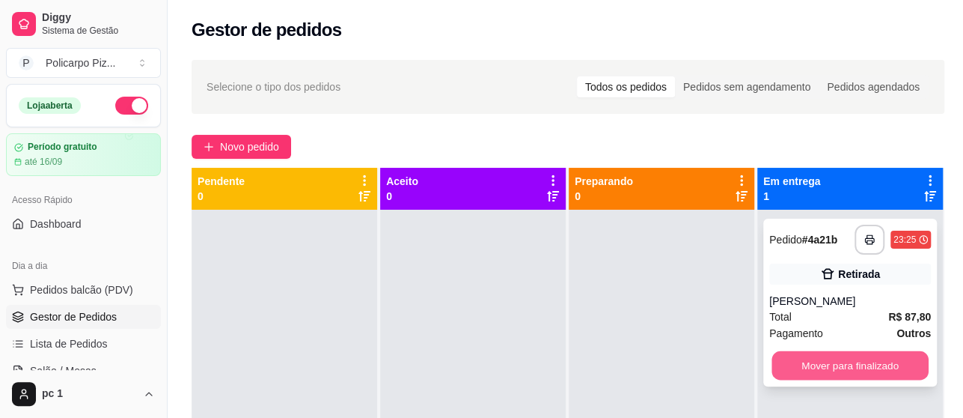
click at [807, 372] on button "Mover para finalizado" at bounding box center [850, 365] width 157 height 29
